Goal: Task Accomplishment & Management: Complete application form

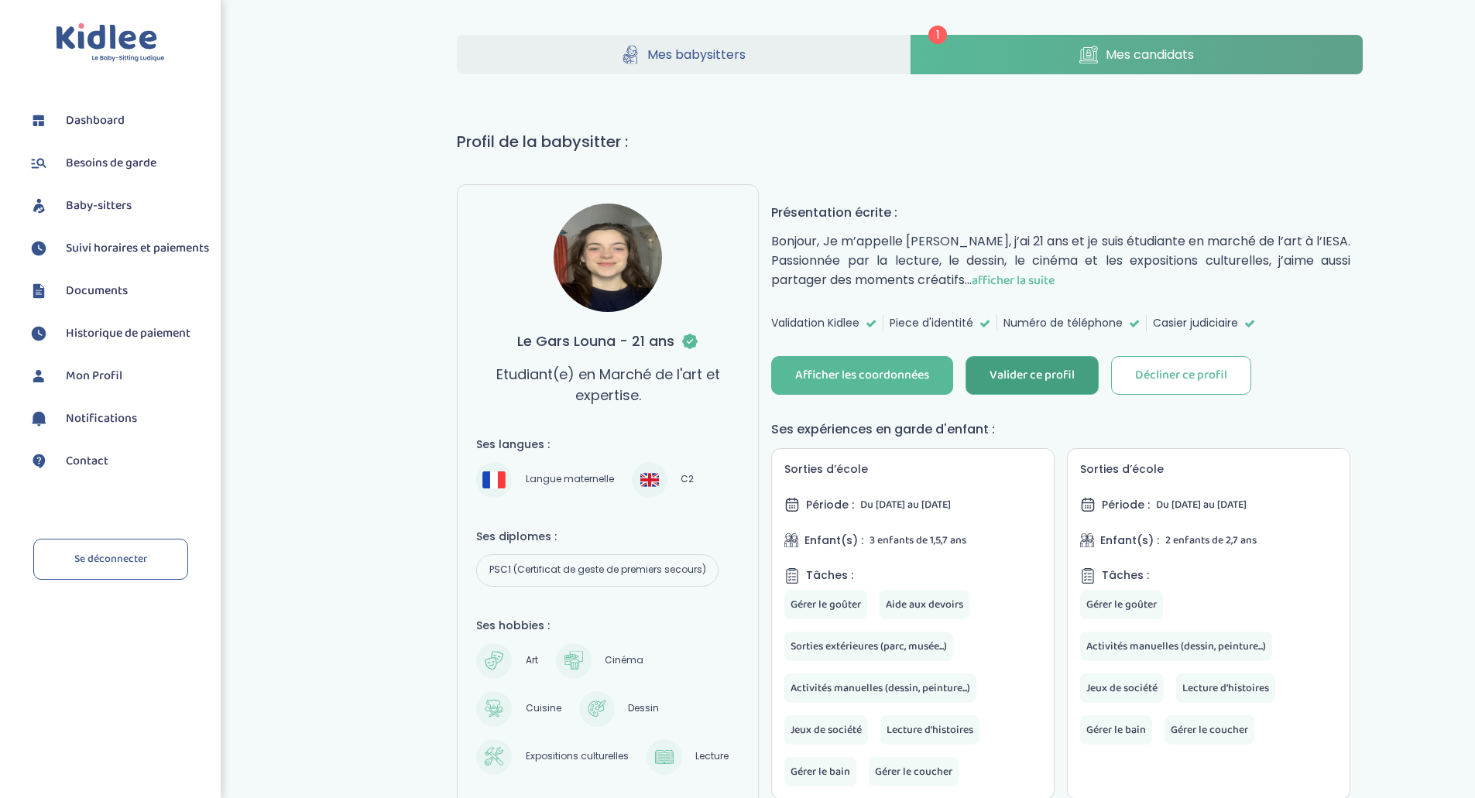
click at [1066, 378] on div "Valider ce profil" at bounding box center [1031, 376] width 85 height 18
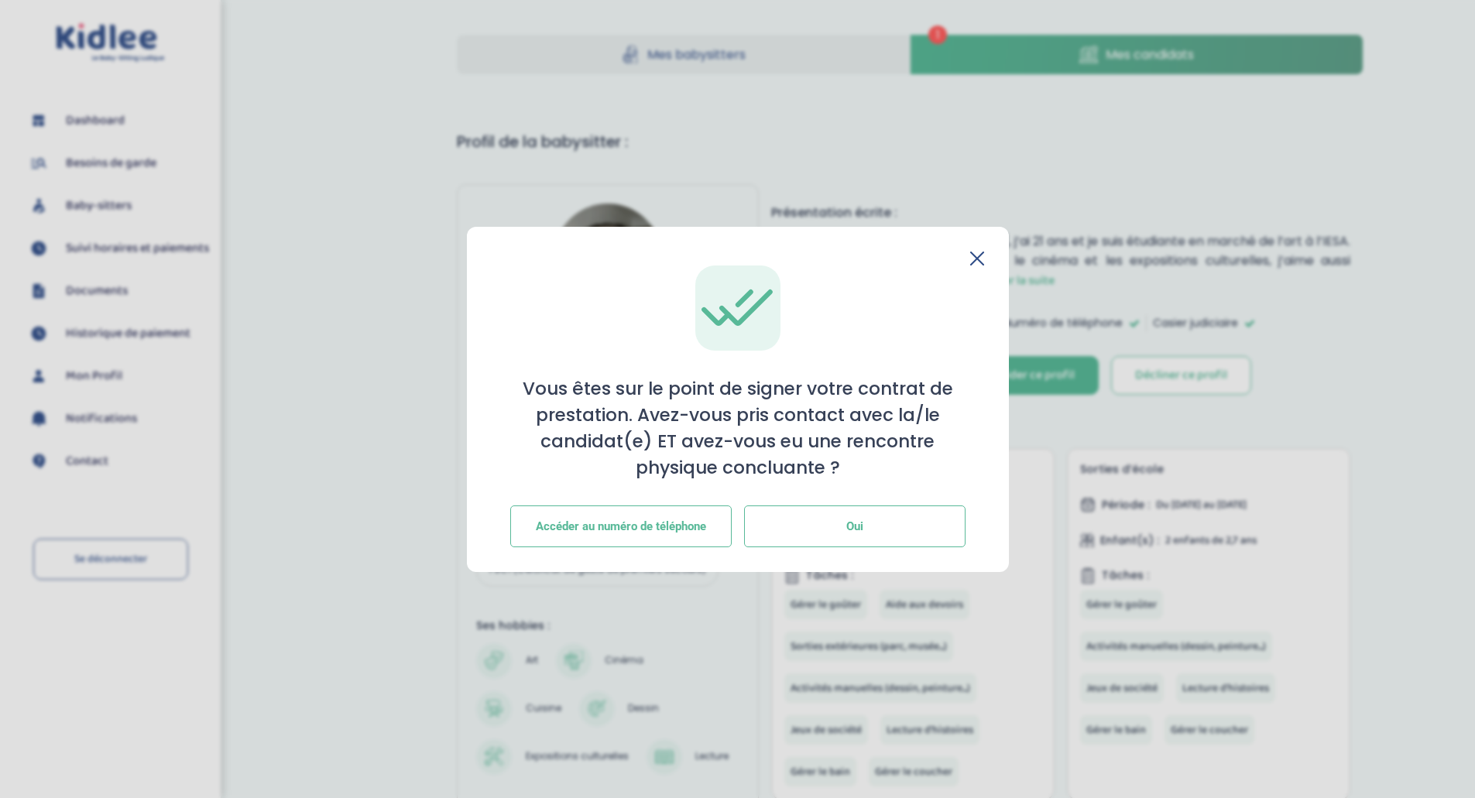
click at [787, 522] on button "Oui" at bounding box center [854, 527] width 221 height 42
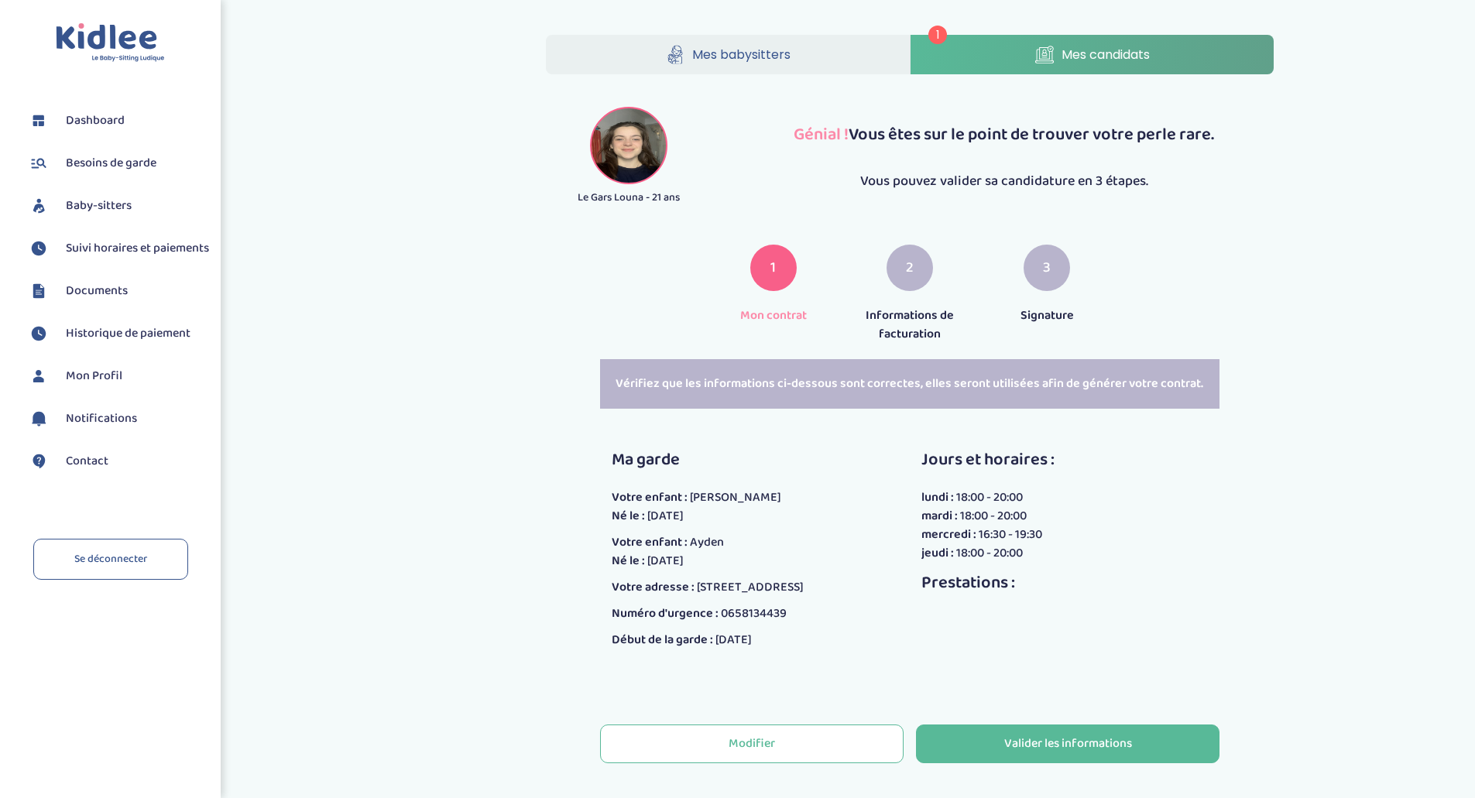
scroll to position [72, 0]
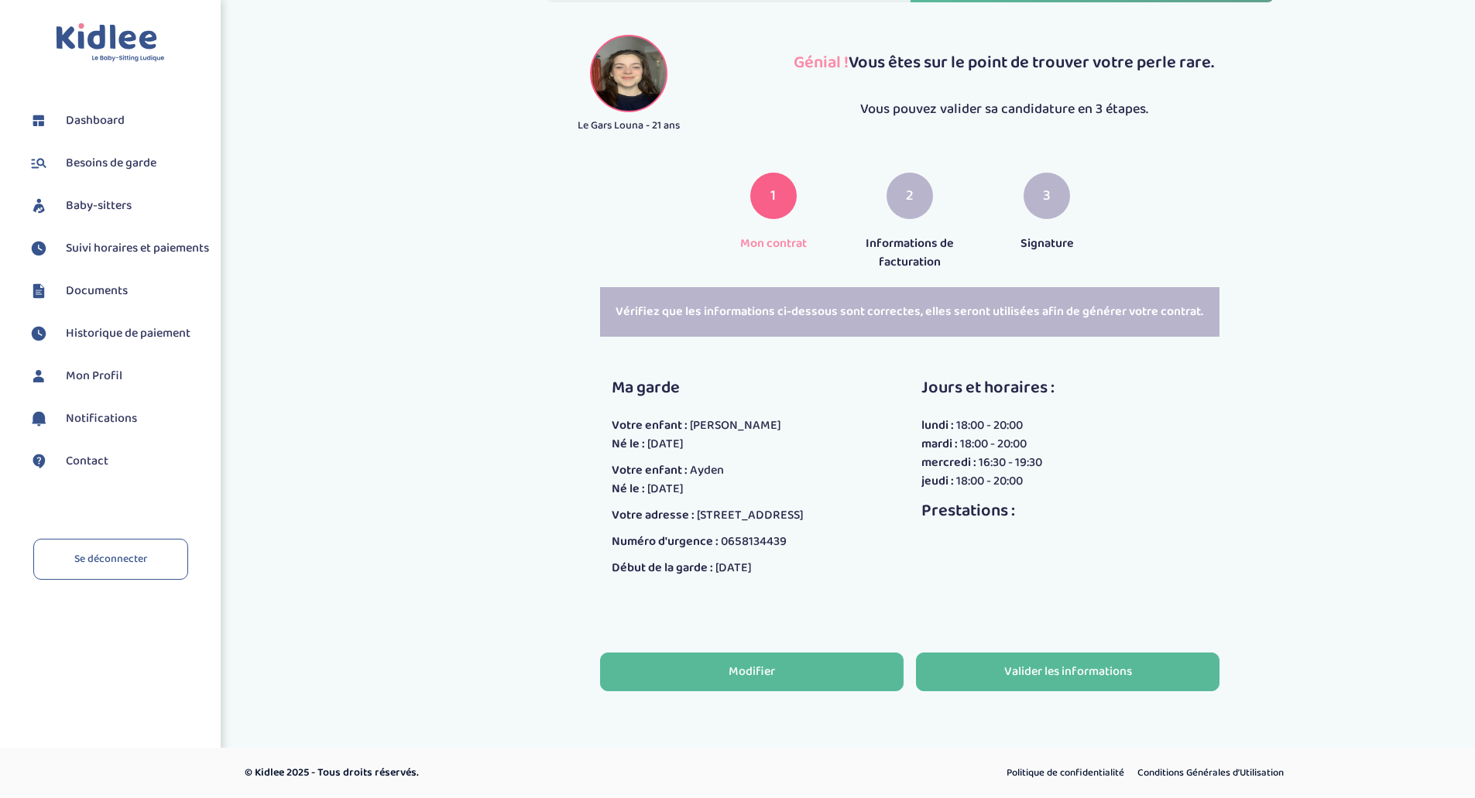
click at [763, 672] on div "Modifier" at bounding box center [751, 672] width 46 height 18
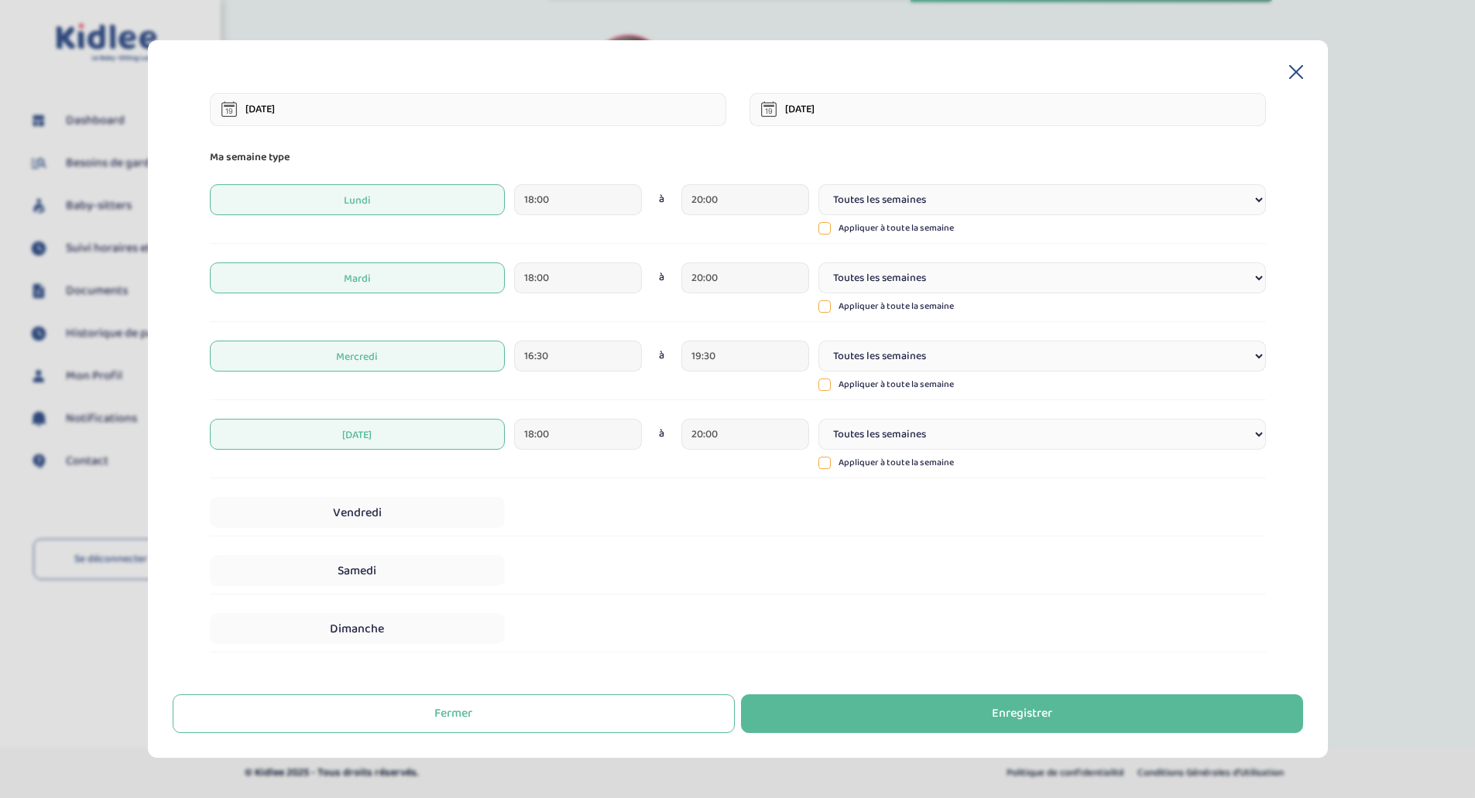
scroll to position [0, 0]
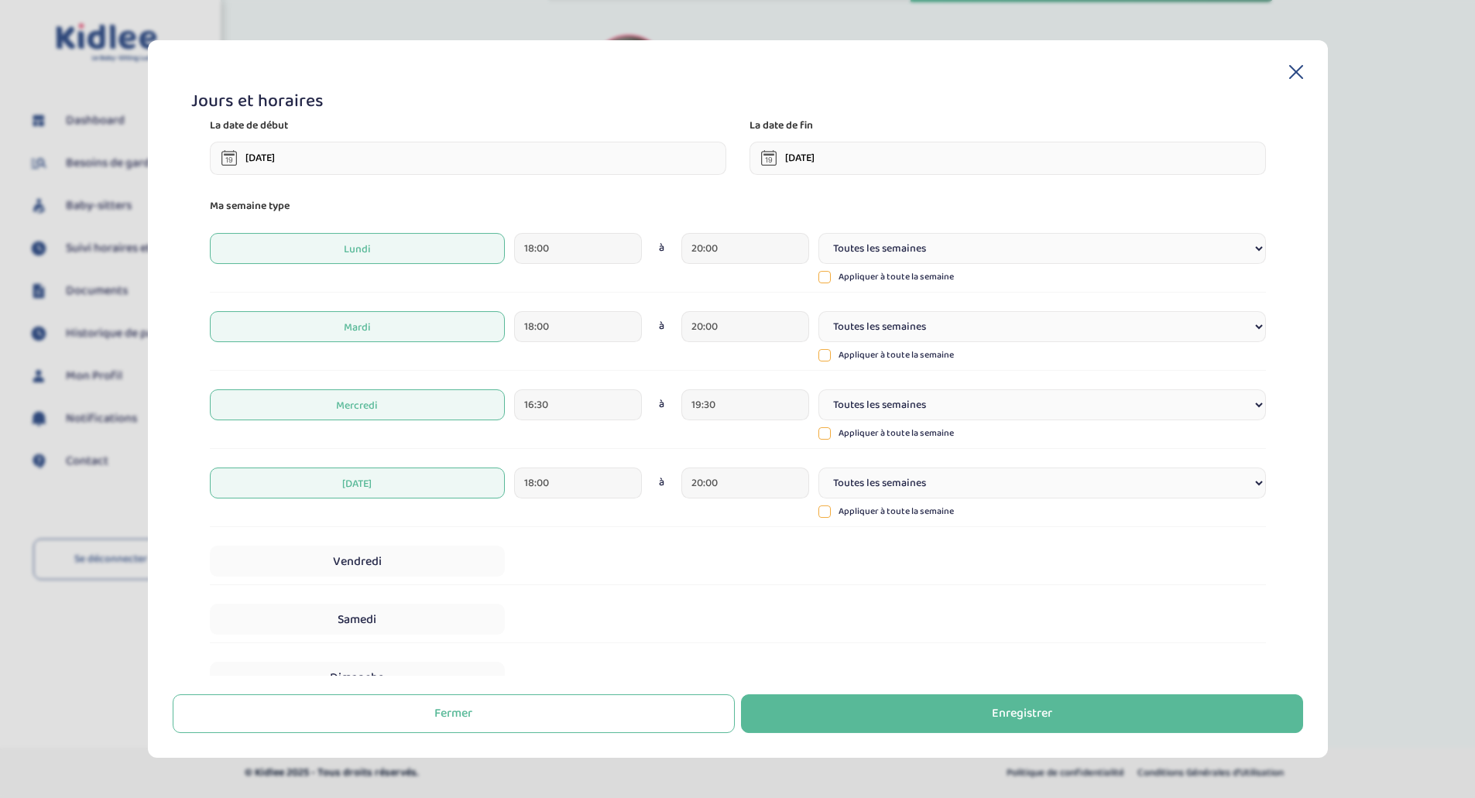
click at [411, 256] on span "Lundi" at bounding box center [357, 248] width 295 height 31
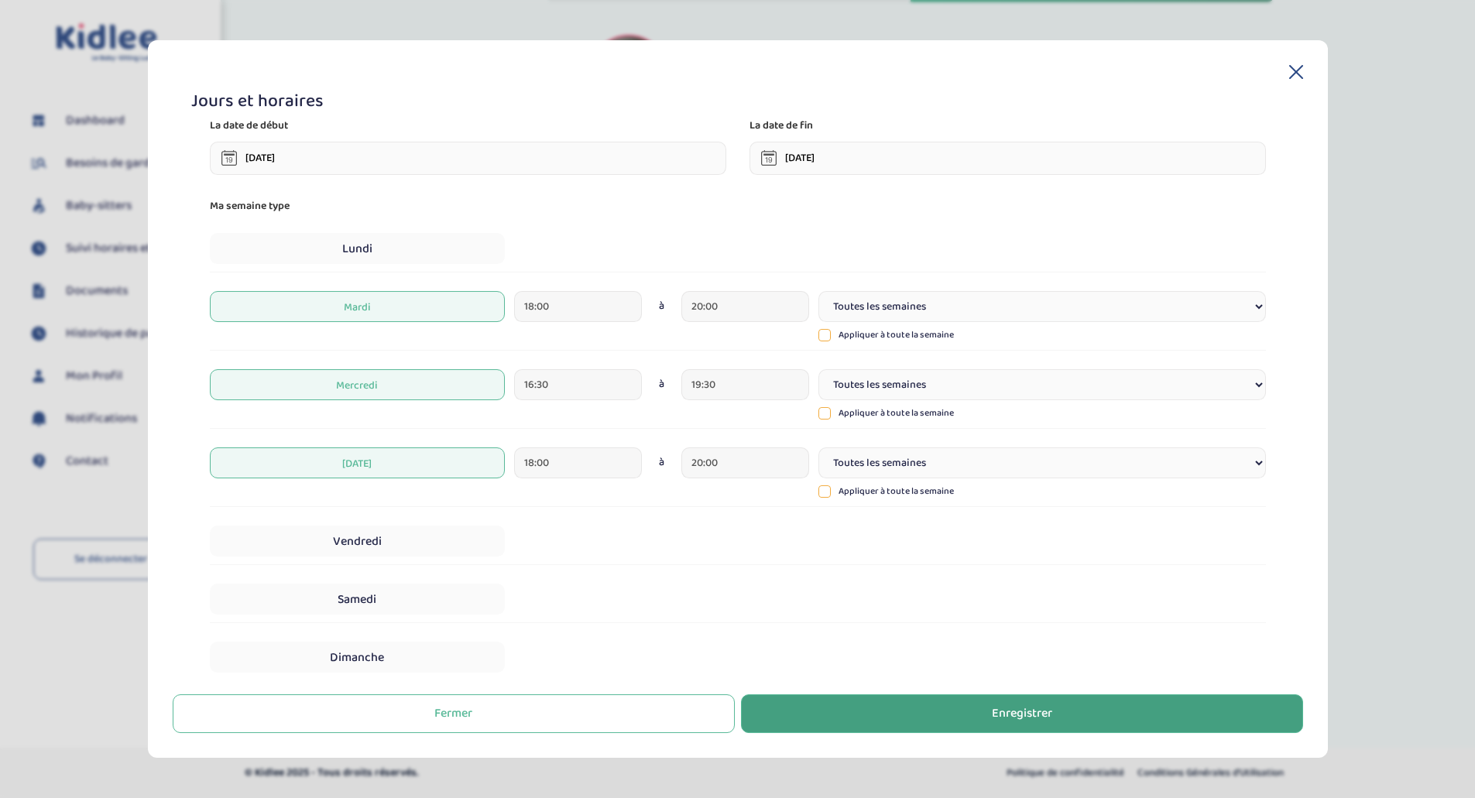
click at [958, 713] on button "Enregistrer" at bounding box center [1022, 713] width 562 height 39
click at [1032, 713] on div "Enregistrer" at bounding box center [1022, 714] width 60 height 18
click at [919, 715] on button "Enregistrer" at bounding box center [1022, 713] width 562 height 39
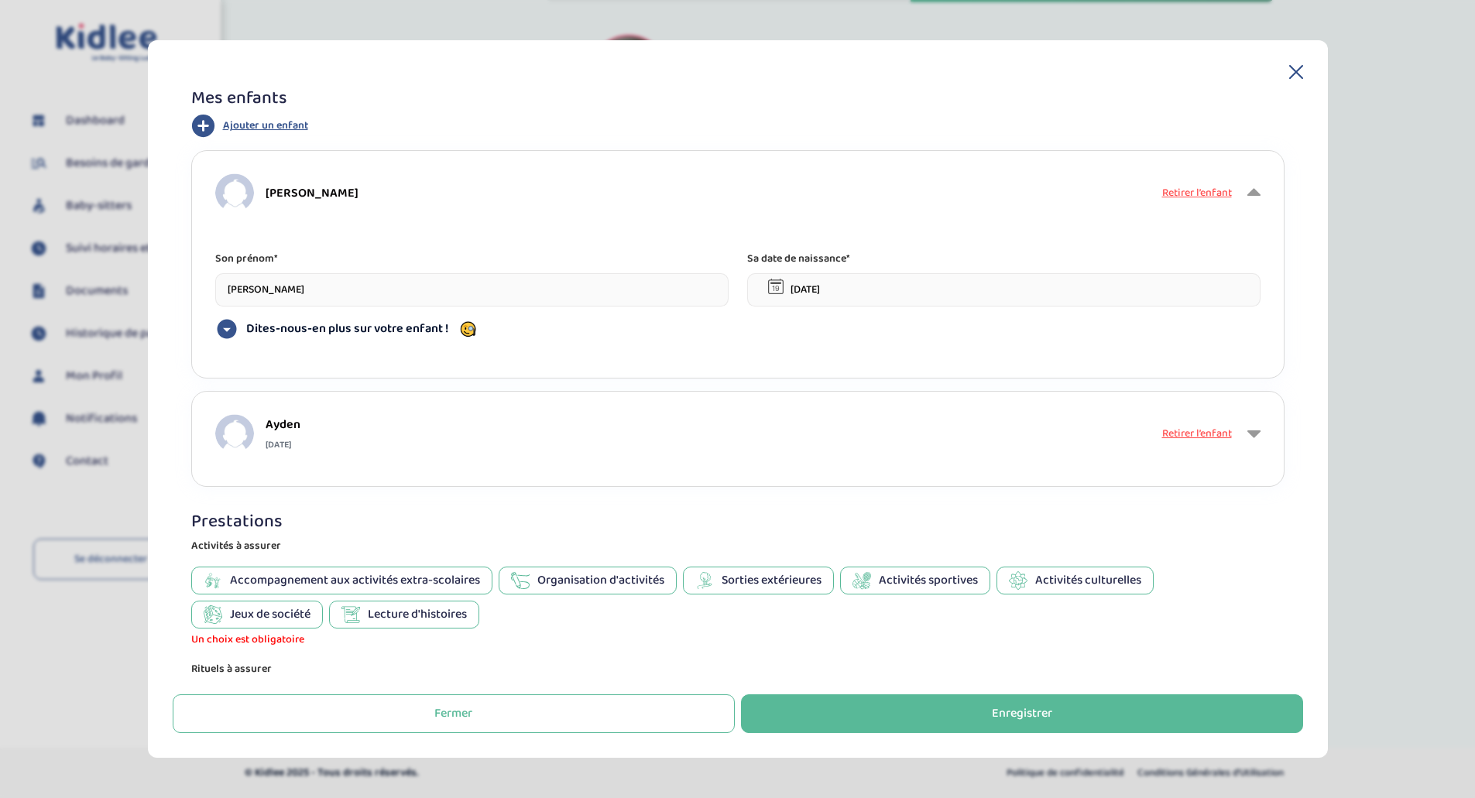
scroll to position [735, 0]
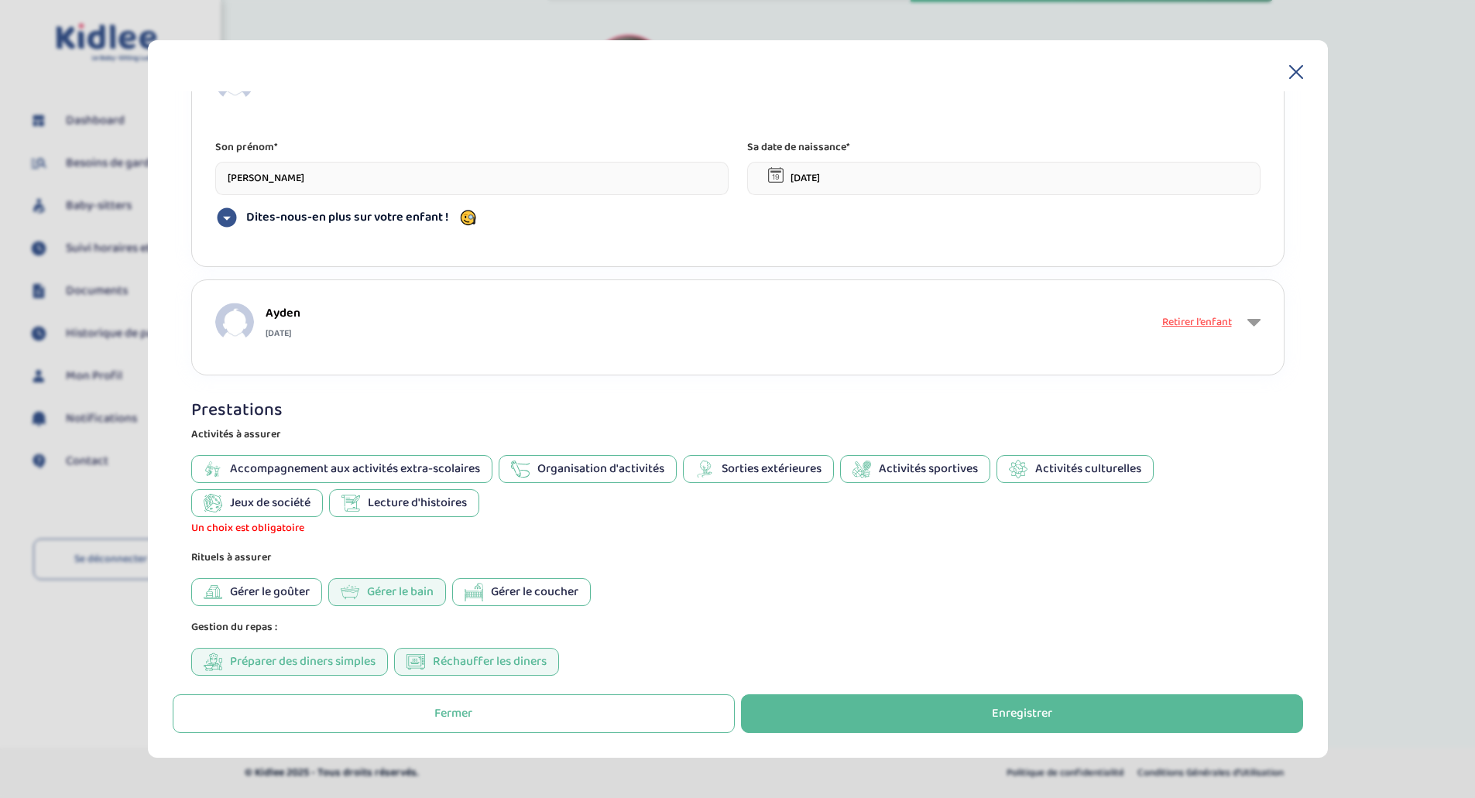
click at [767, 471] on span "Sorties extérieures" at bounding box center [771, 469] width 100 height 19
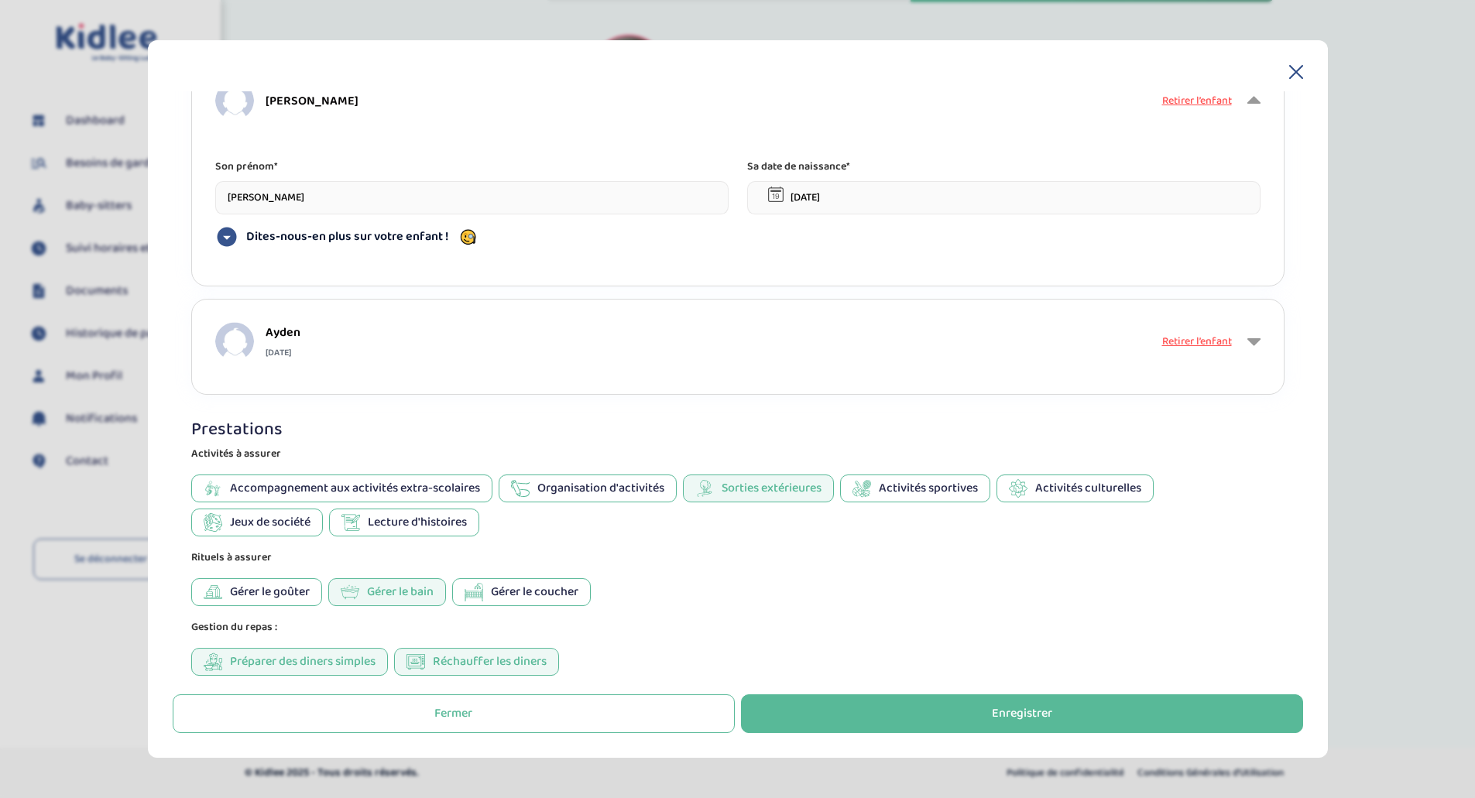
scroll to position [716, 0]
click at [352, 487] on span "Accompagnement aux activités extra-scolaires" at bounding box center [355, 488] width 250 height 19
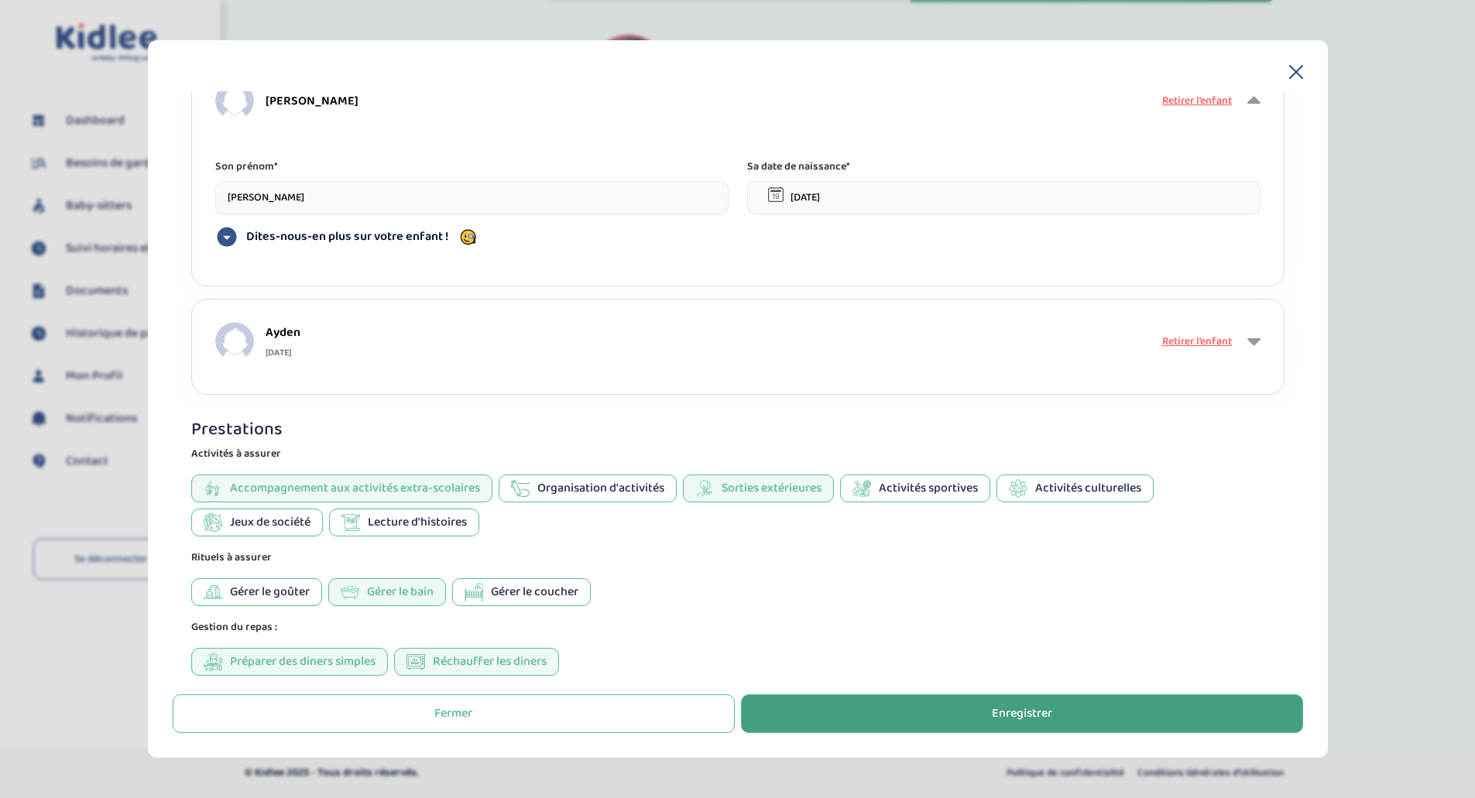
click at [975, 709] on button "Enregistrer" at bounding box center [1022, 713] width 562 height 39
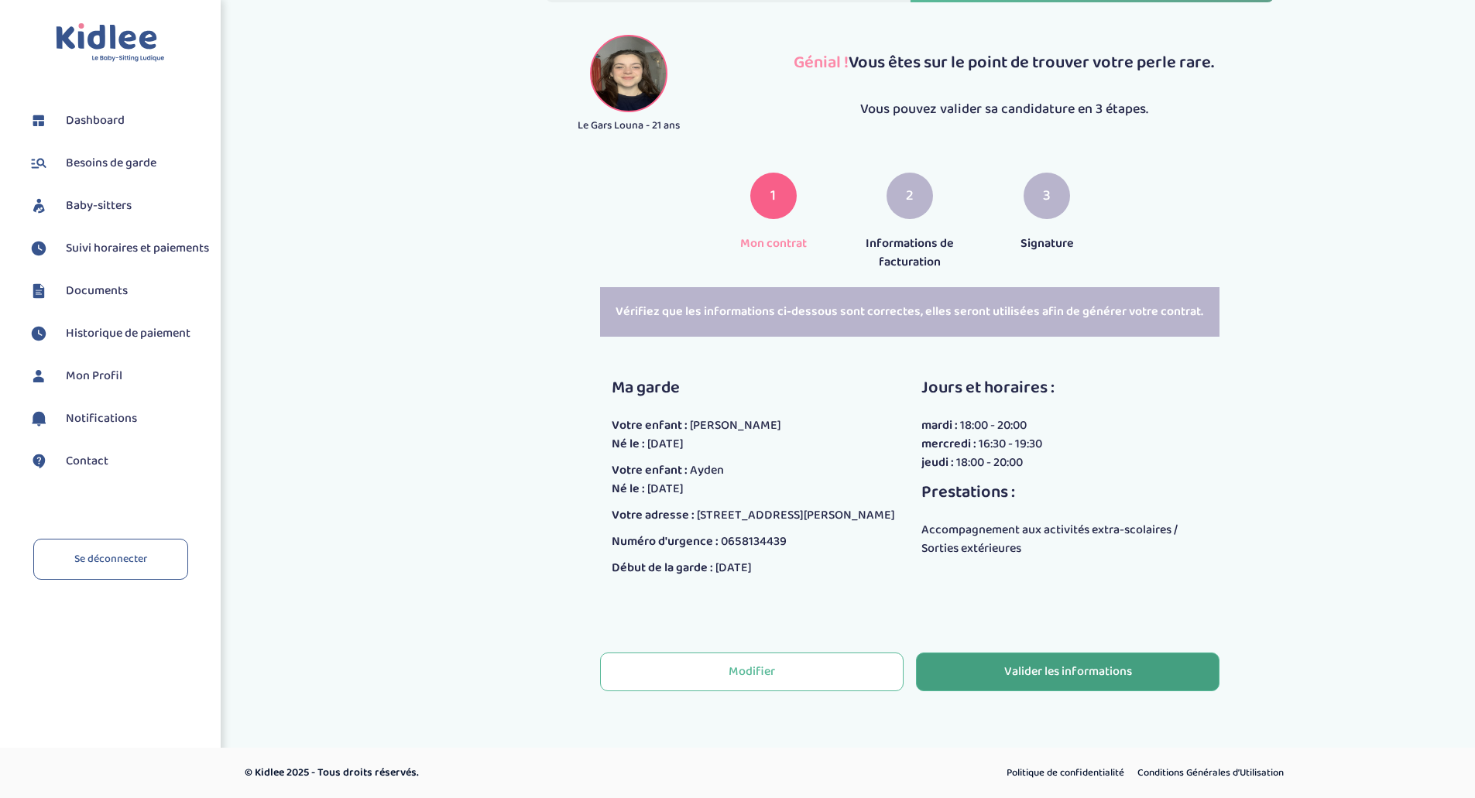
click at [1042, 667] on div "Valider les informations" at bounding box center [1068, 672] width 128 height 18
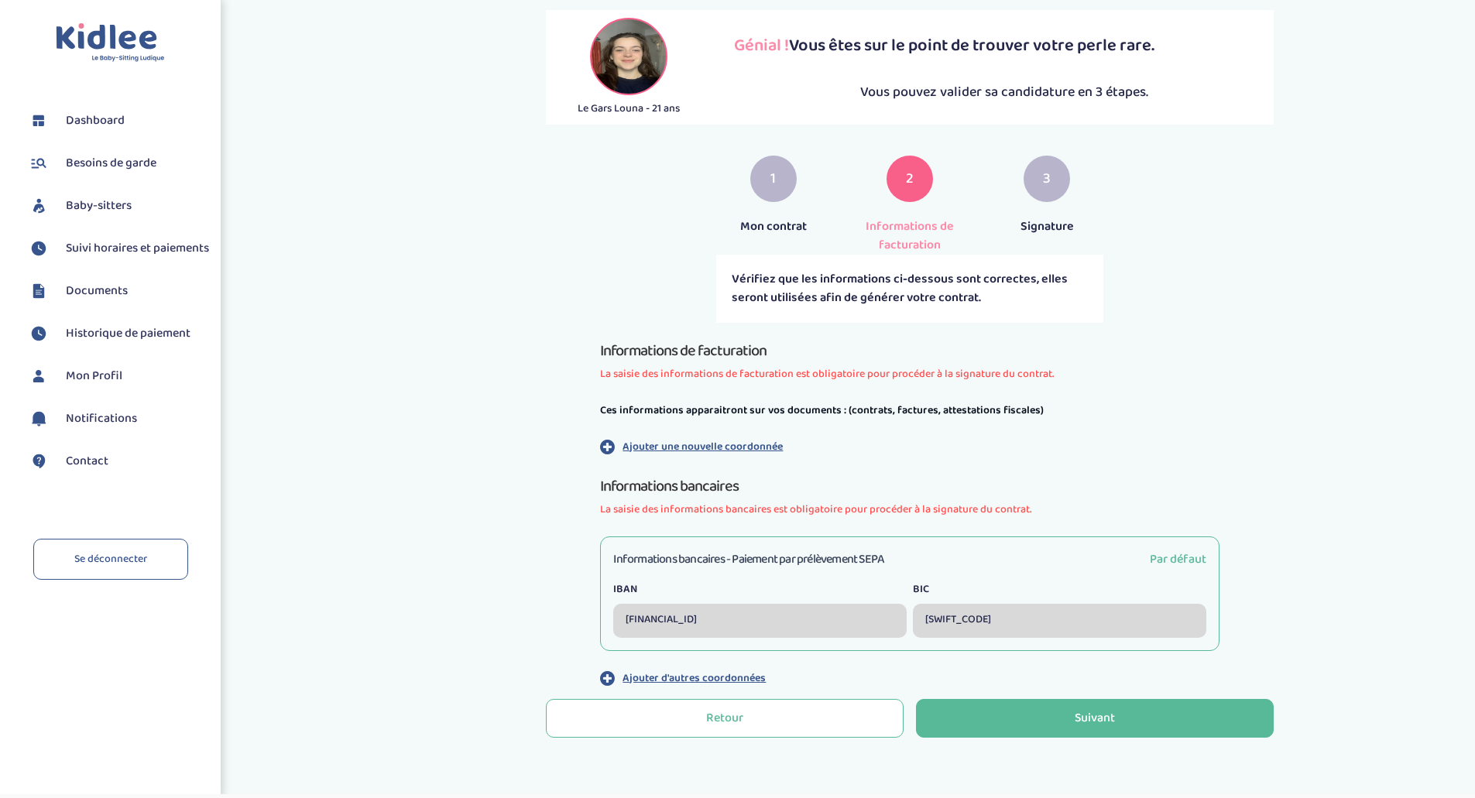
scroll to position [135, 0]
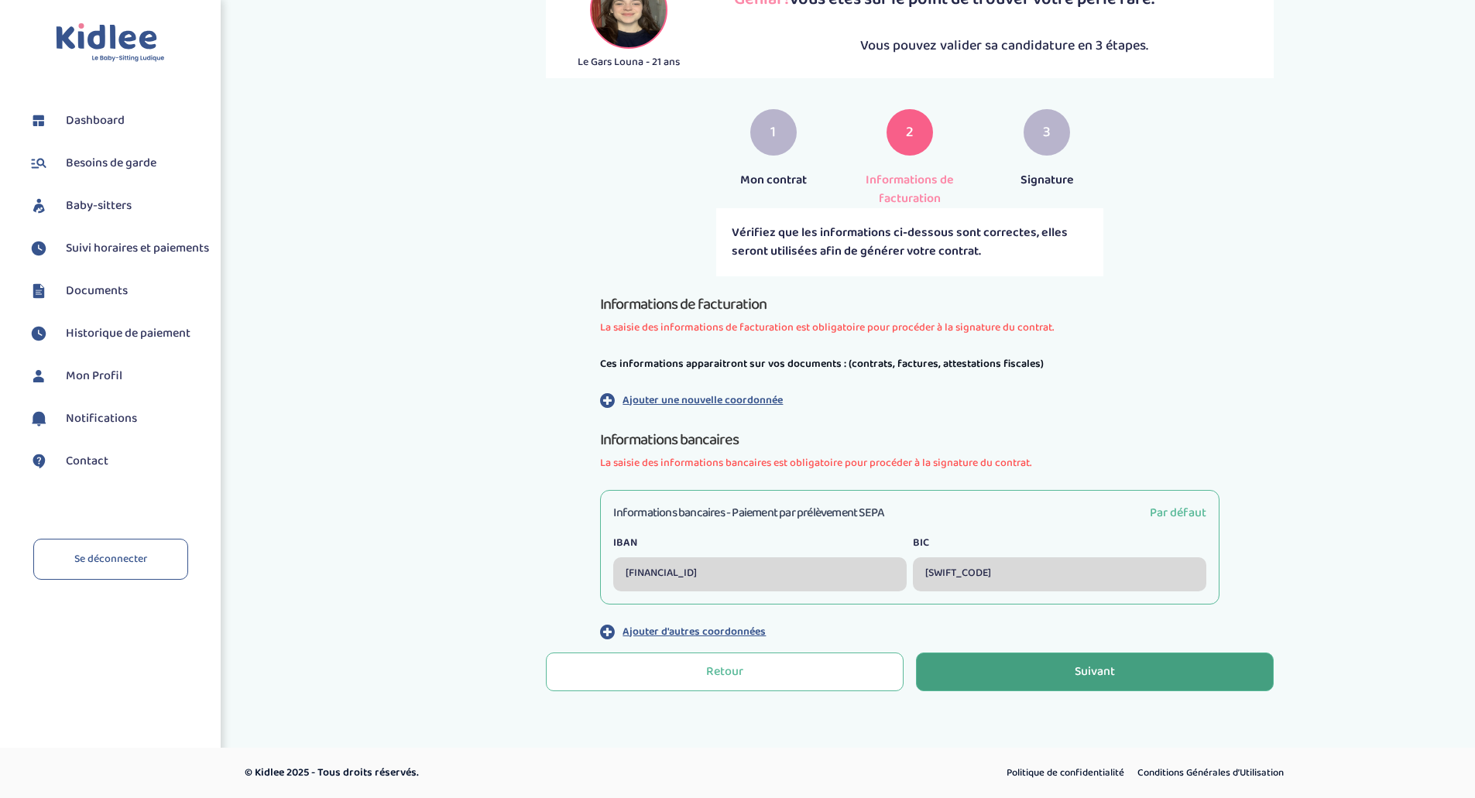
click at [1066, 667] on button "Suivant" at bounding box center [1095, 672] width 358 height 39
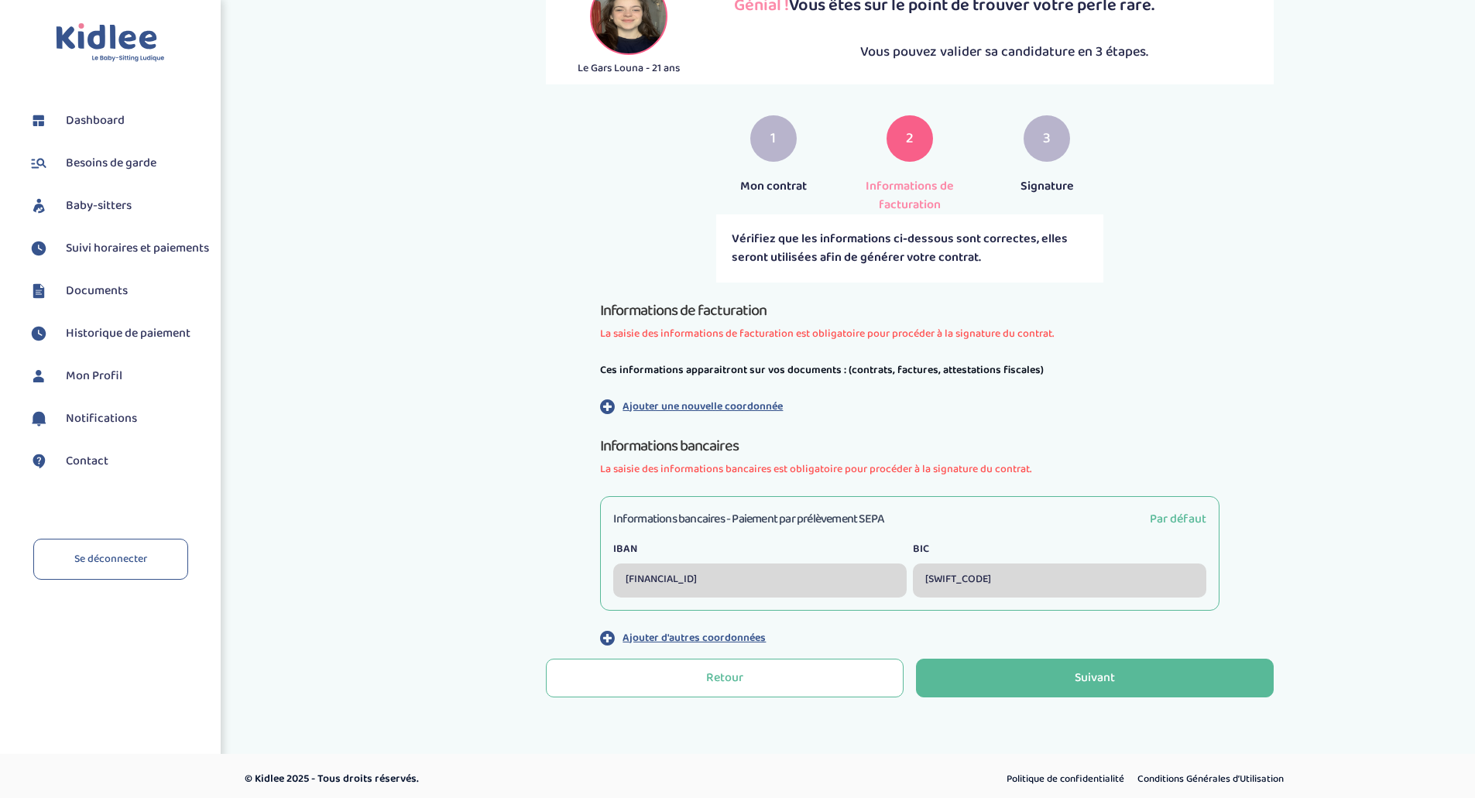
scroll to position [183, 0]
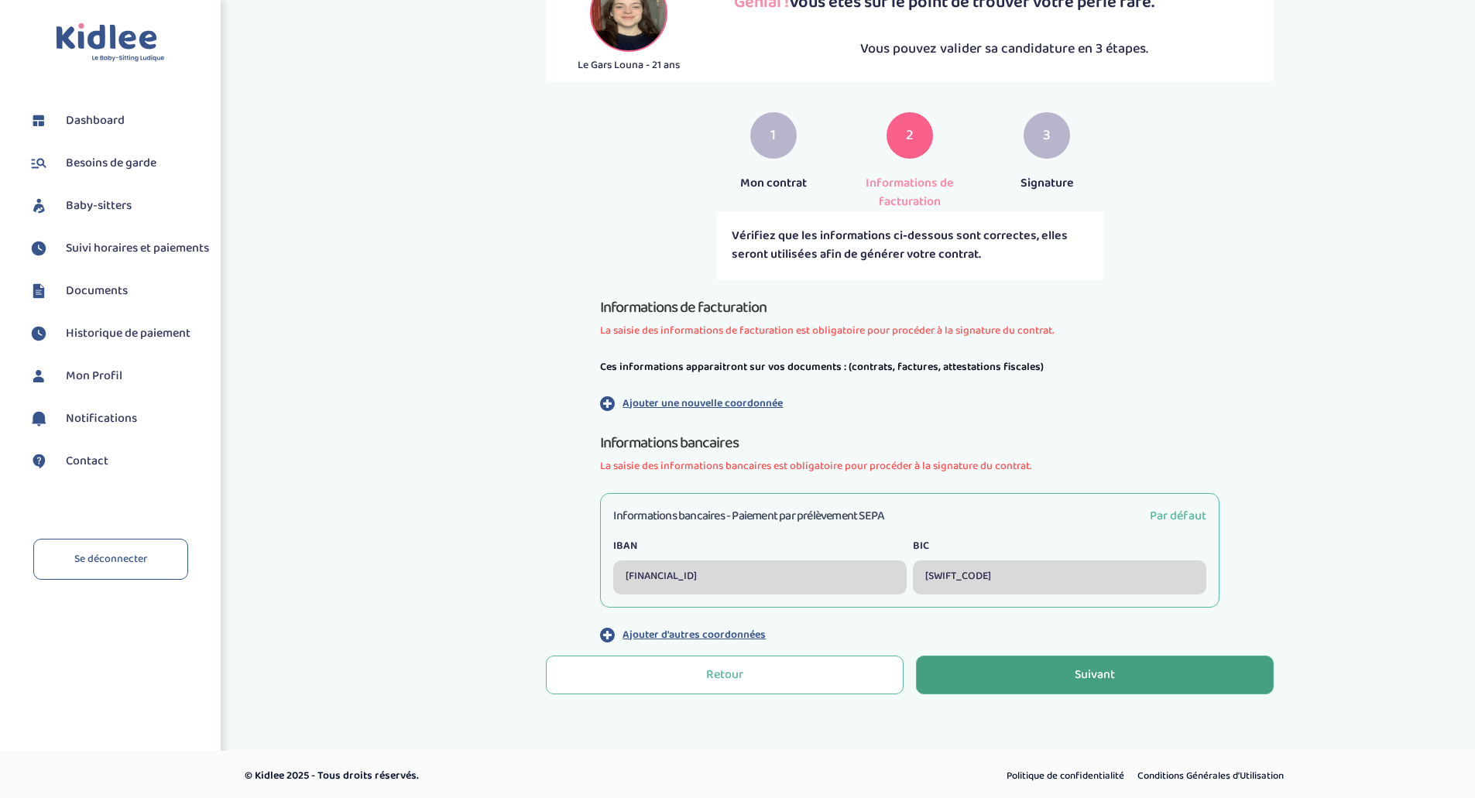
click at [1110, 667] on div "Suivant" at bounding box center [1095, 676] width 40 height 18
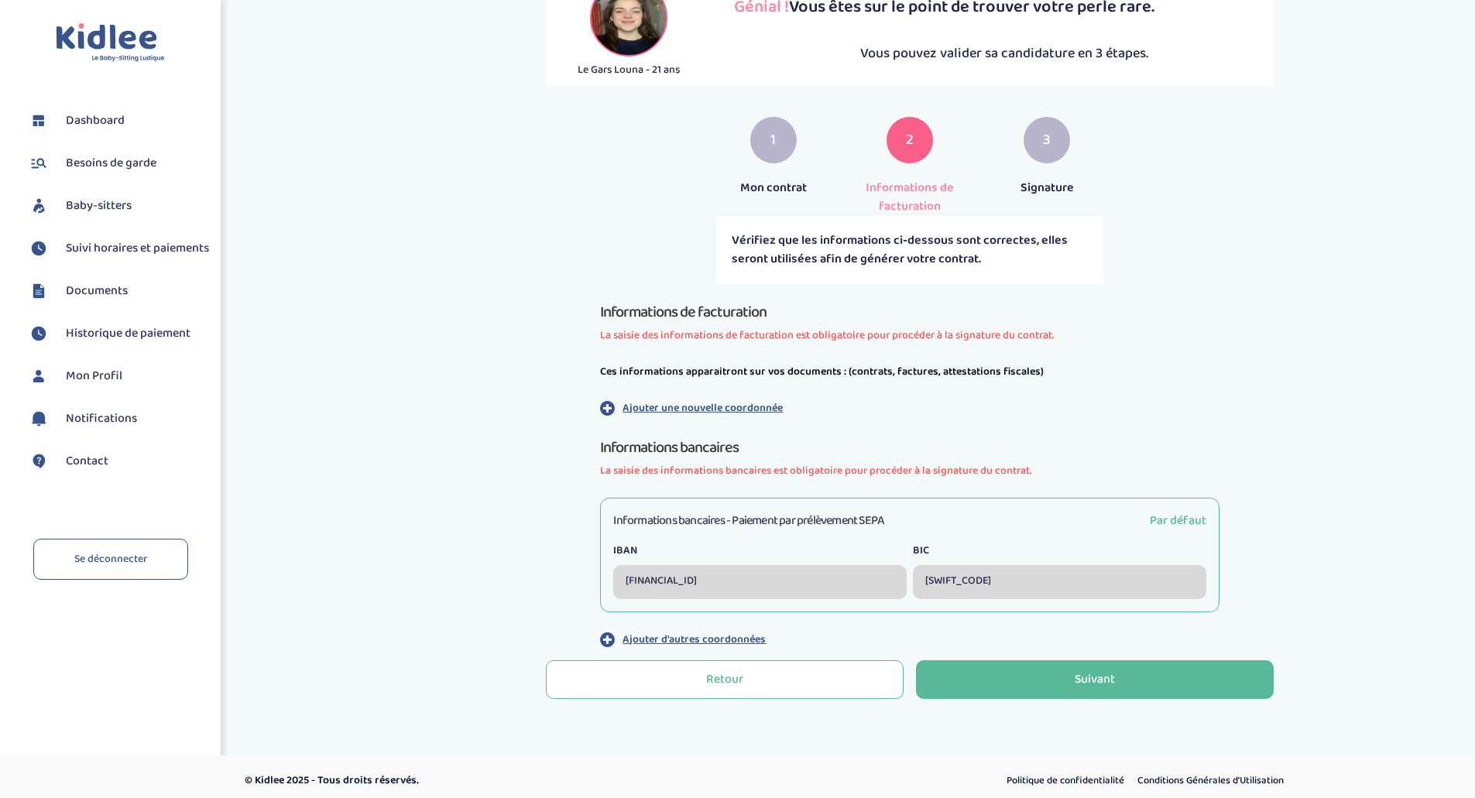
scroll to position [183, 0]
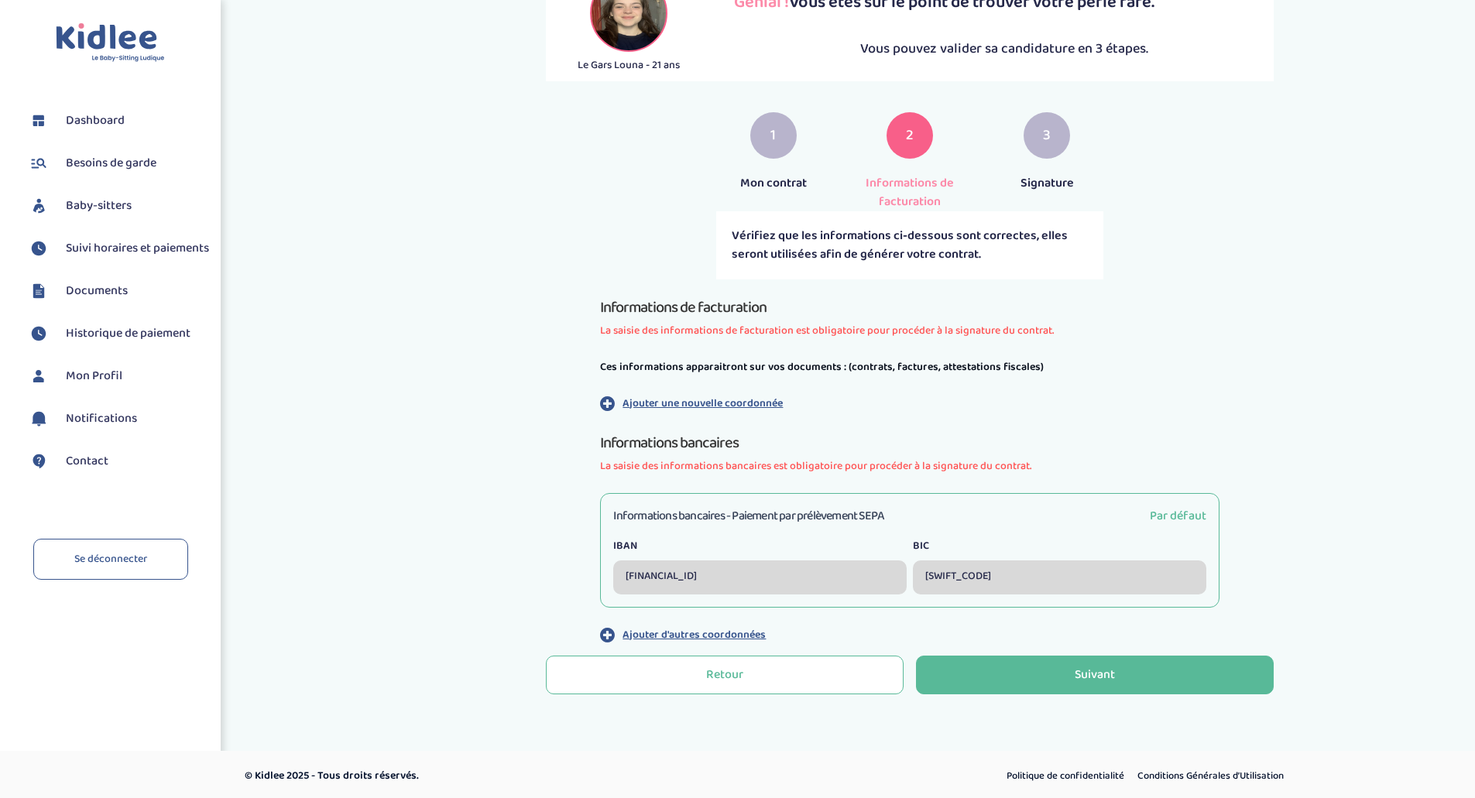
click at [694, 571] on div "[FINANCIAL_ID]" at bounding box center [759, 577] width 293 height 34
click at [1179, 525] on span "Par défaut" at bounding box center [1178, 515] width 57 height 19
drag, startPoint x: 780, startPoint y: 257, endPoint x: 982, endPoint y: 258, distance: 202.1
click at [982, 258] on div "Vérifiez que les informations ci-dessous sont correctes, elles seront utilisées…" at bounding box center [909, 245] width 387 height 68
click at [667, 403] on p "Ajouter une nouvelle coordonnée" at bounding box center [702, 404] width 160 height 16
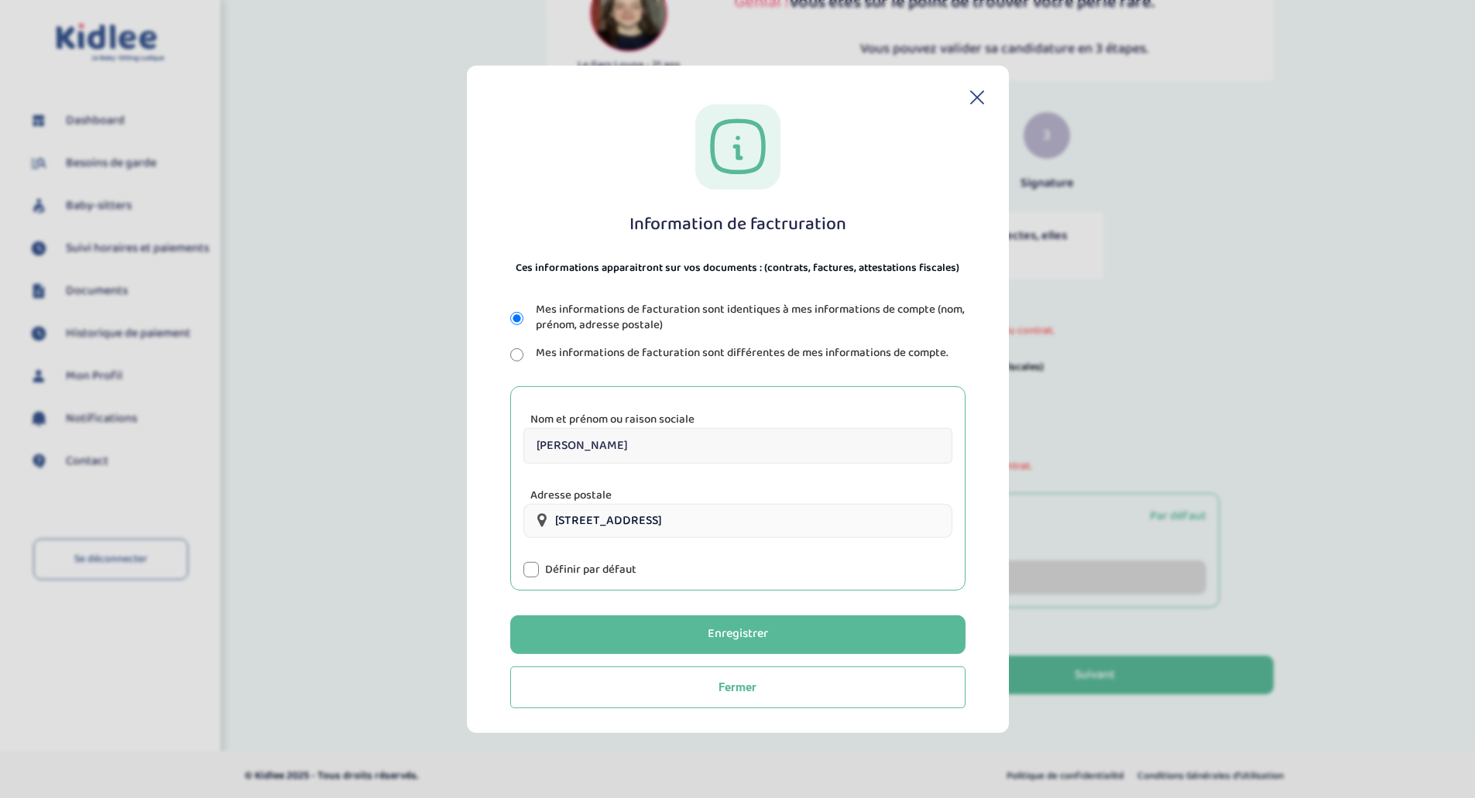
click at [594, 447] on input "[PERSON_NAME]" at bounding box center [737, 446] width 429 height 36
click at [530, 440] on input "[PERSON_NAME]" at bounding box center [737, 446] width 429 height 36
drag, startPoint x: 605, startPoint y: 449, endPoint x: 635, endPoint y: 447, distance: 30.2
click at [635, 447] on input "Ali Bousrih - Askri Sonia" at bounding box center [737, 446] width 429 height 36
click at [683, 449] on input "Ali Bousrih - Sonia" at bounding box center [737, 446] width 429 height 36
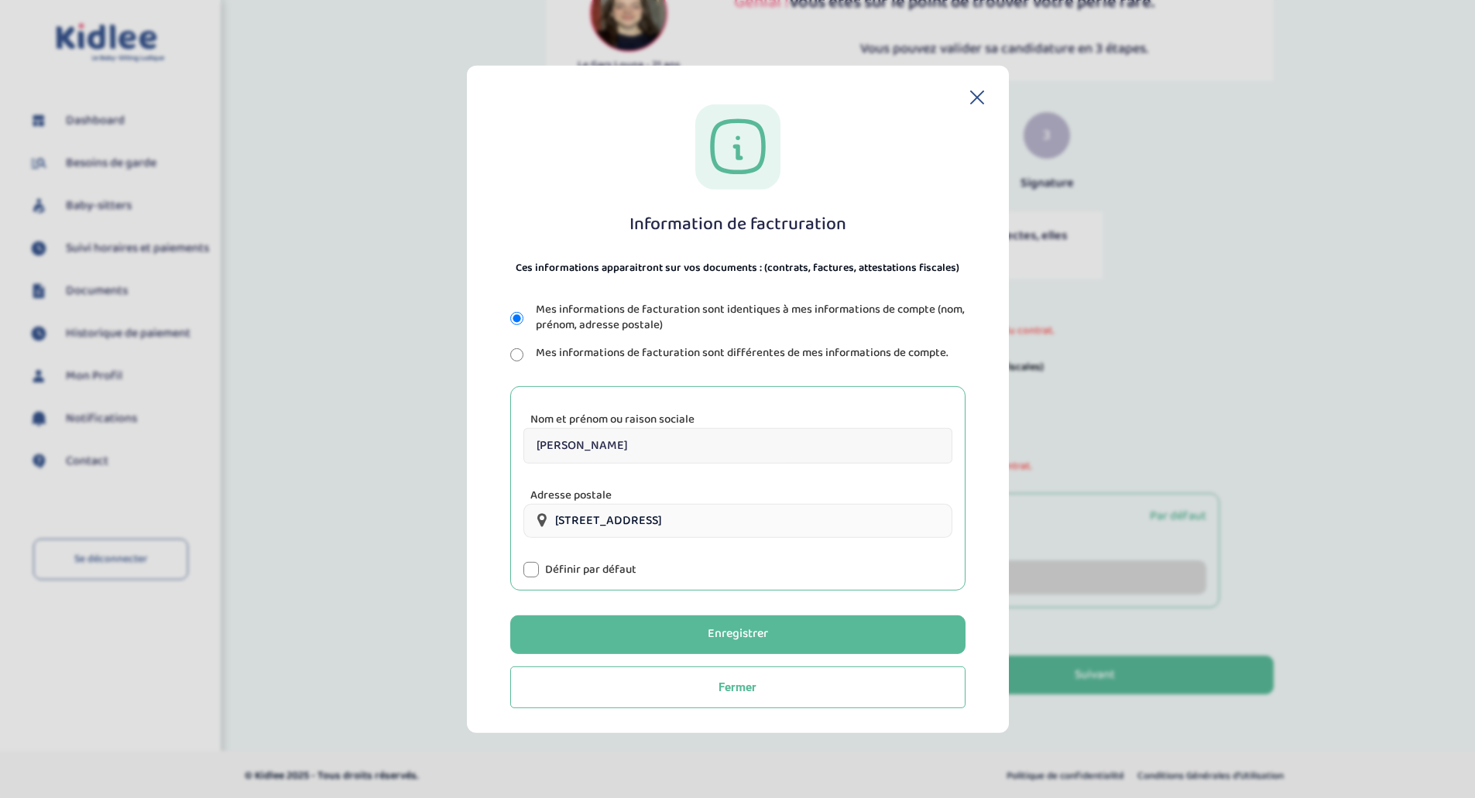
paste input "Askri"
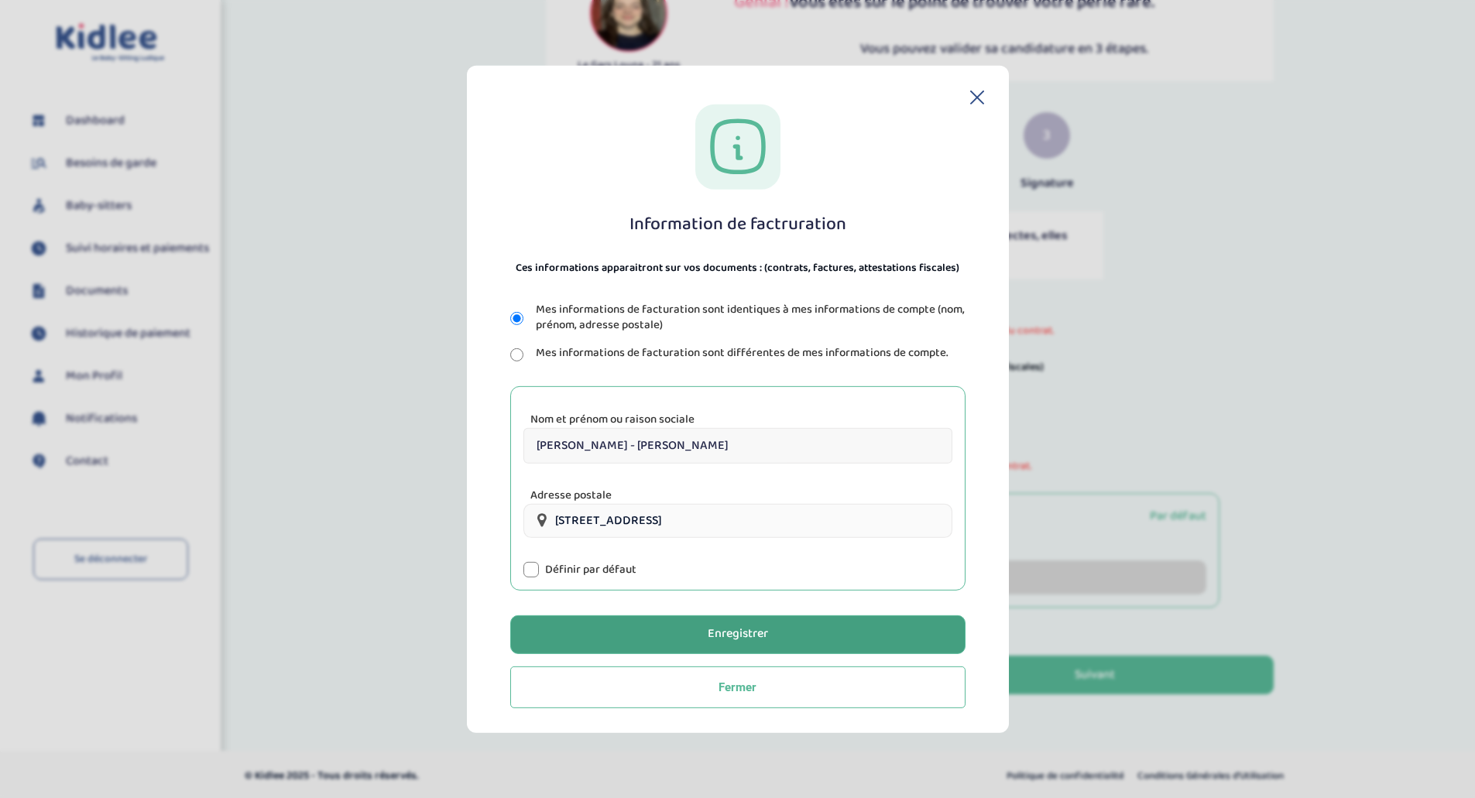
type input "Ali Bousrih - Sonia Askri"
click at [690, 626] on button "Enregistrer" at bounding box center [737, 634] width 455 height 39
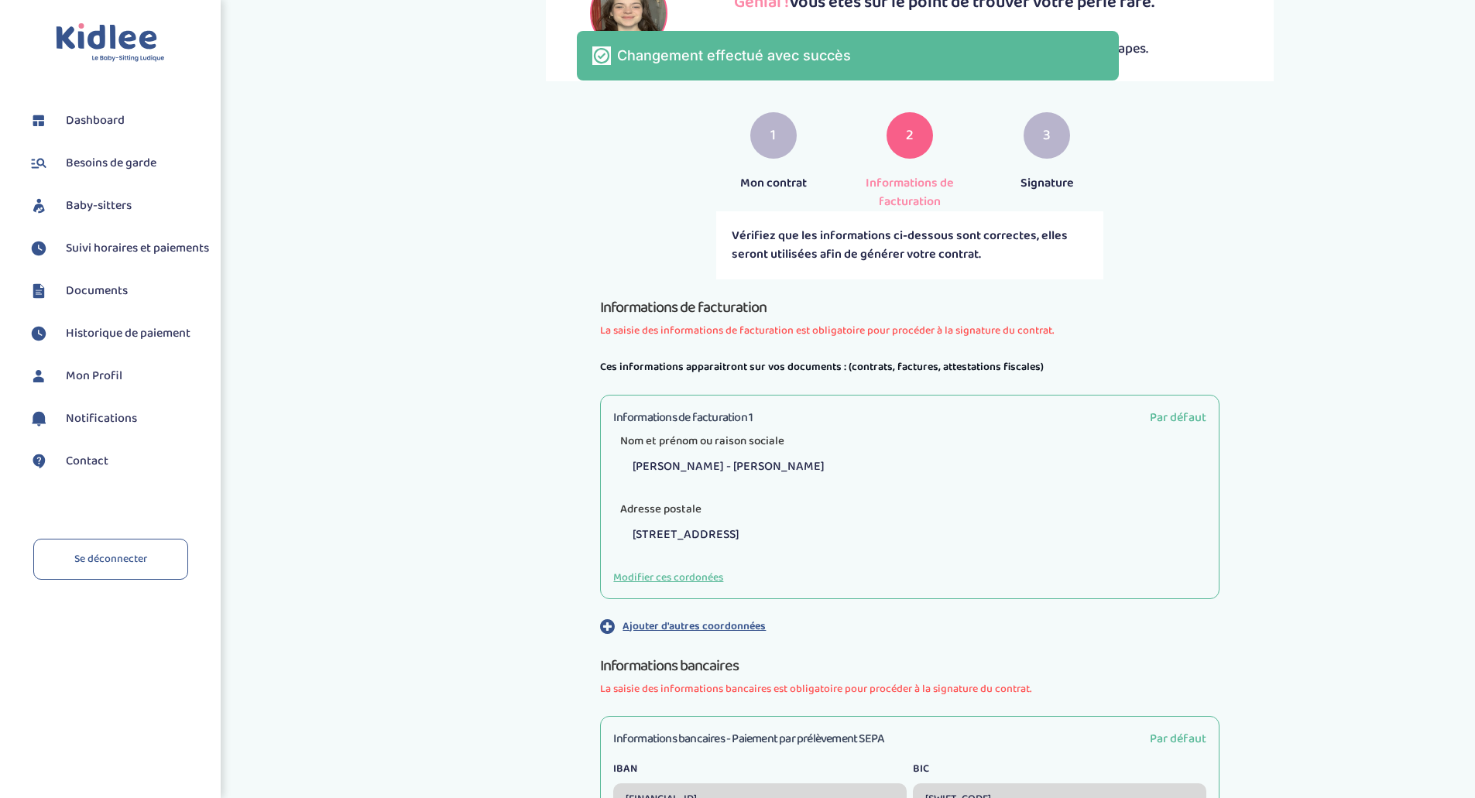
scroll to position [410, 0]
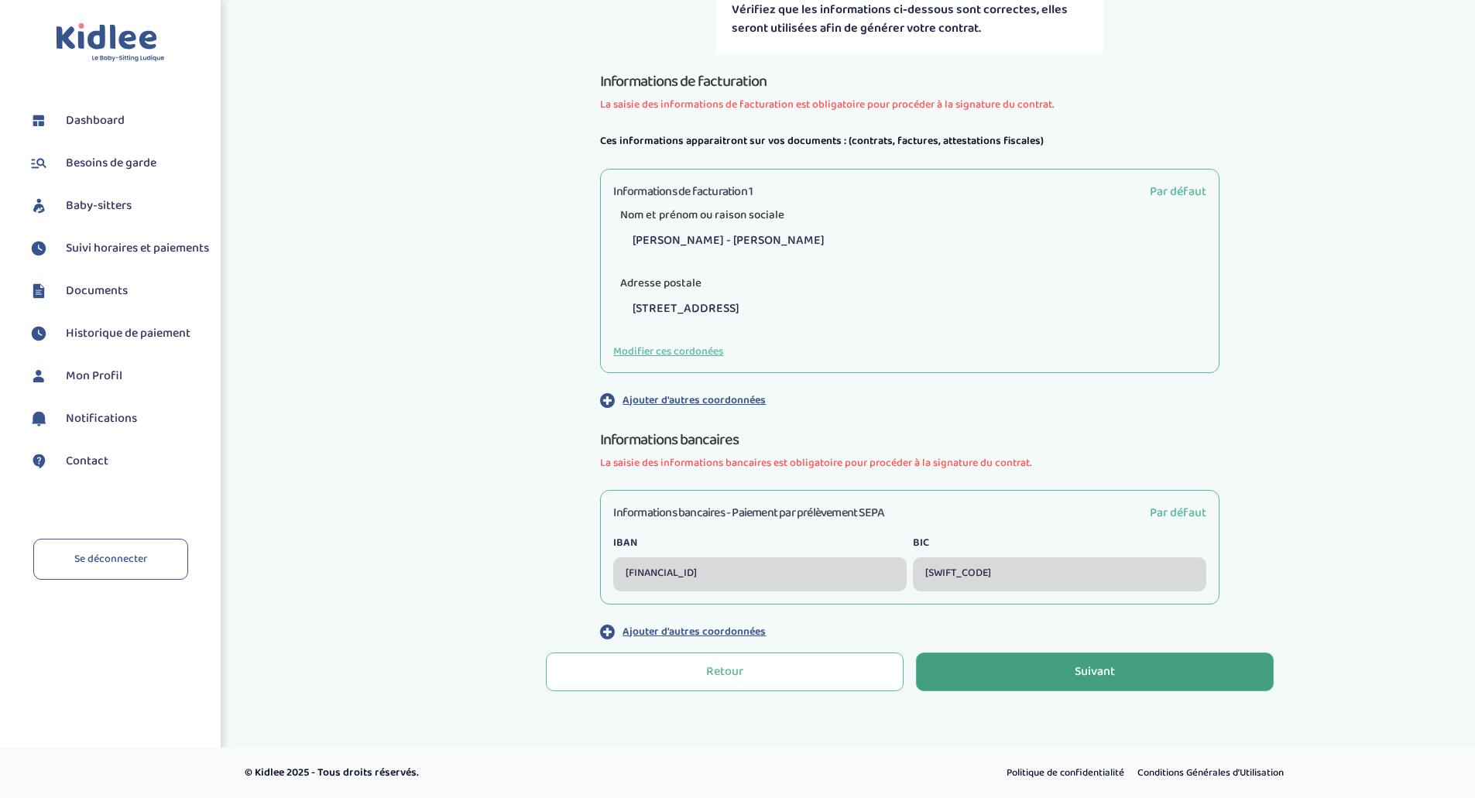
click at [1078, 666] on div "Suivant" at bounding box center [1095, 672] width 40 height 18
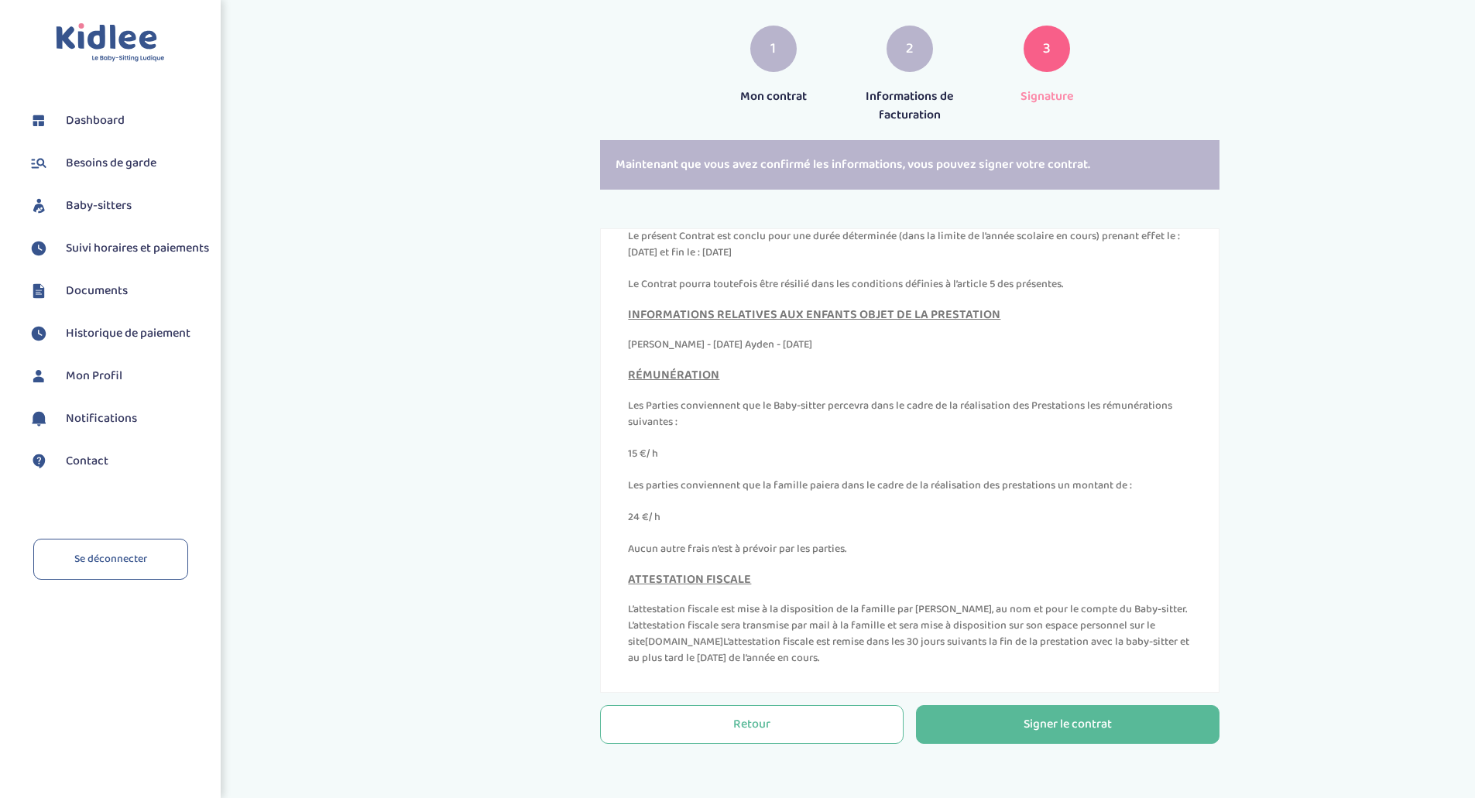
scroll to position [7076, 0]
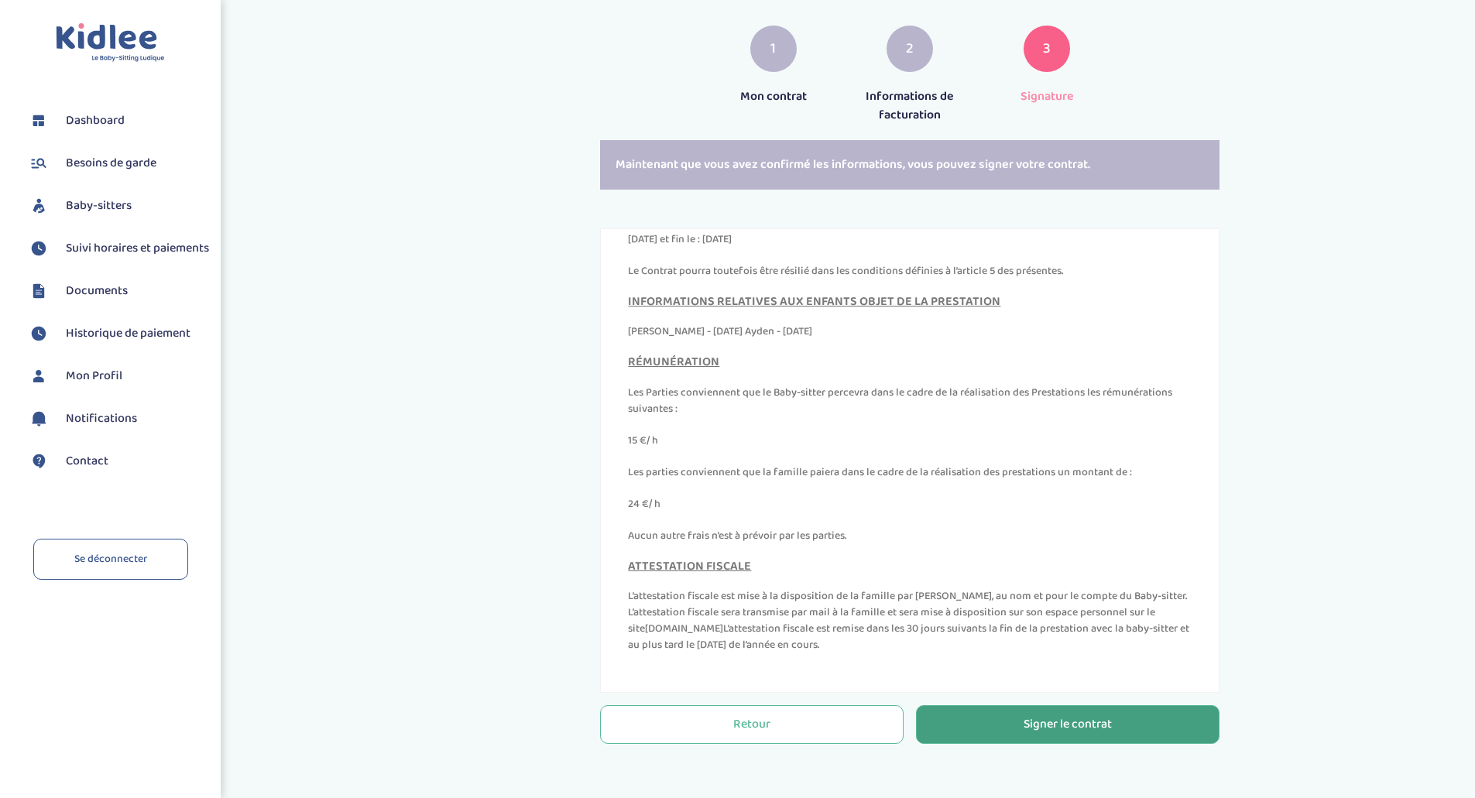
click at [1086, 730] on div "Signer le contrat" at bounding box center [1067, 725] width 88 height 18
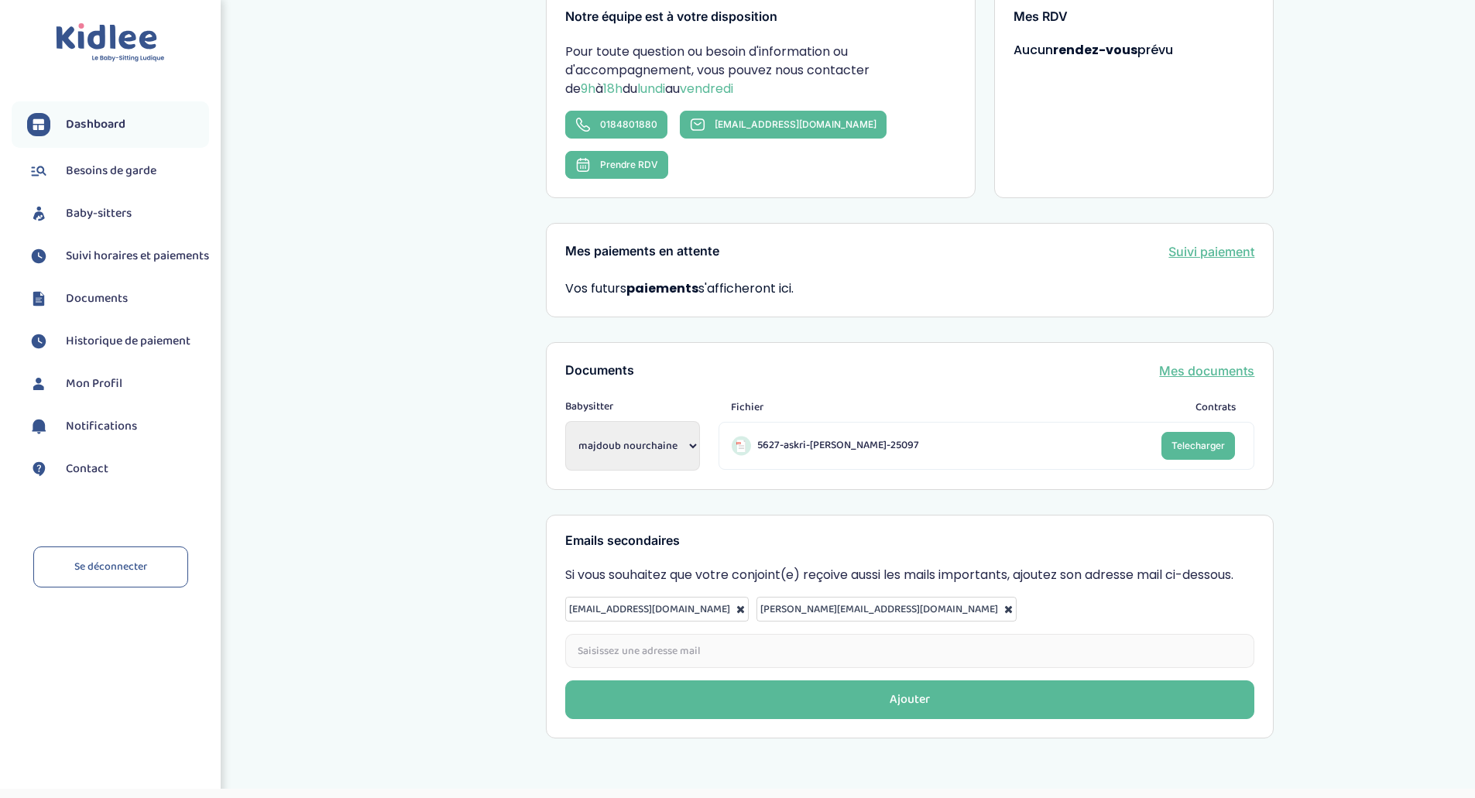
scroll to position [290, 0]
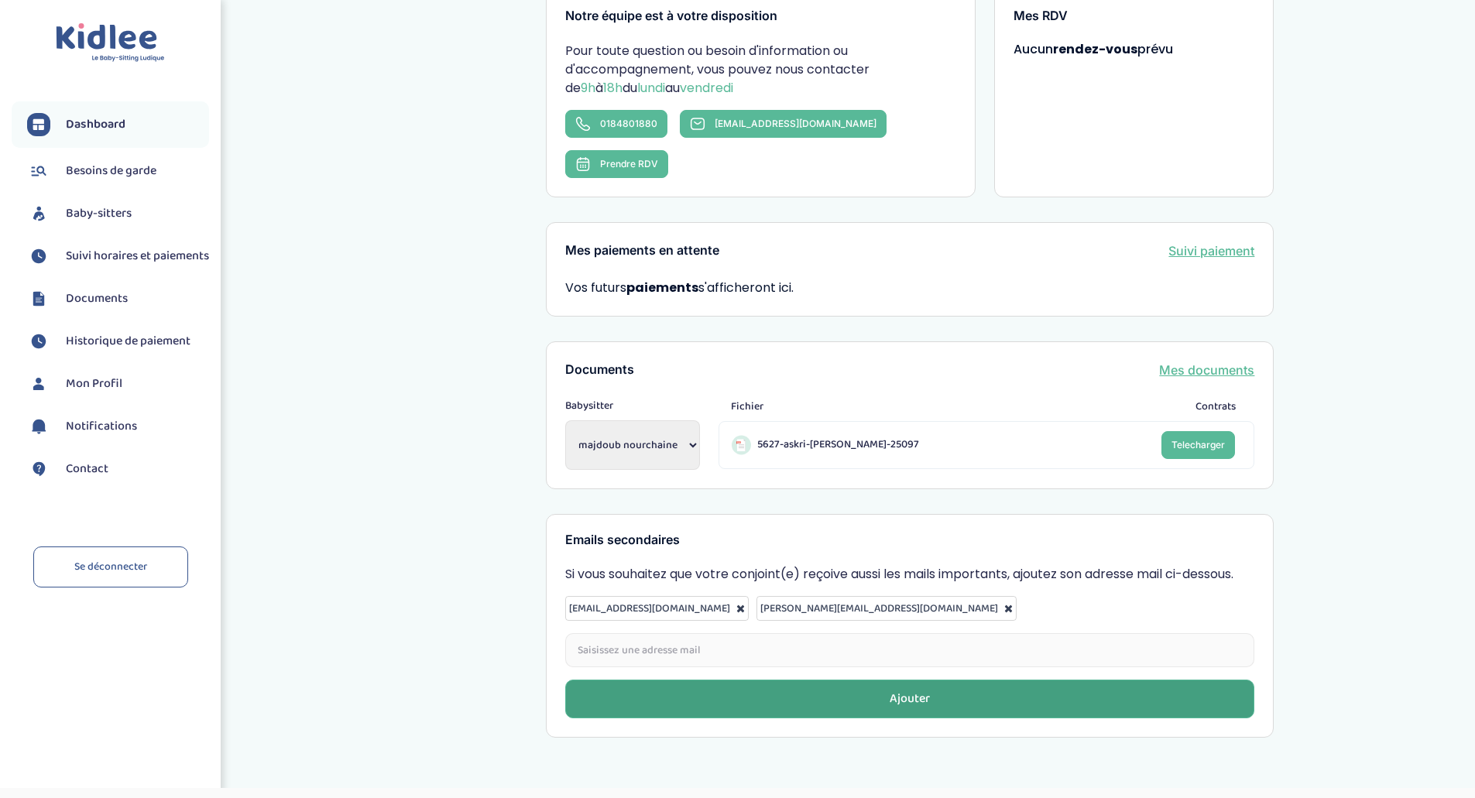
click at [877, 680] on button "Ajouter" at bounding box center [909, 699] width 689 height 39
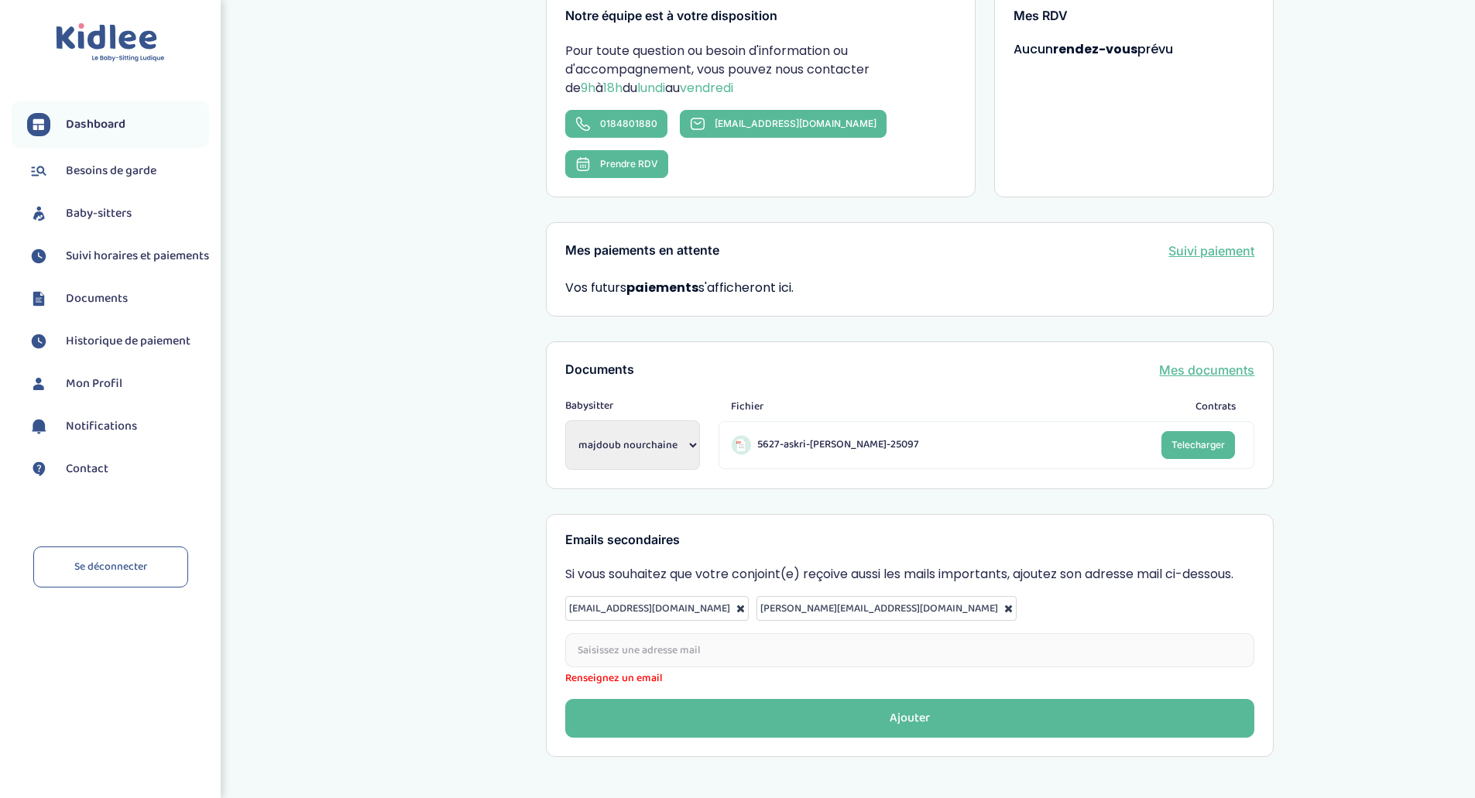
click at [1003, 633] on input "email" at bounding box center [909, 650] width 689 height 34
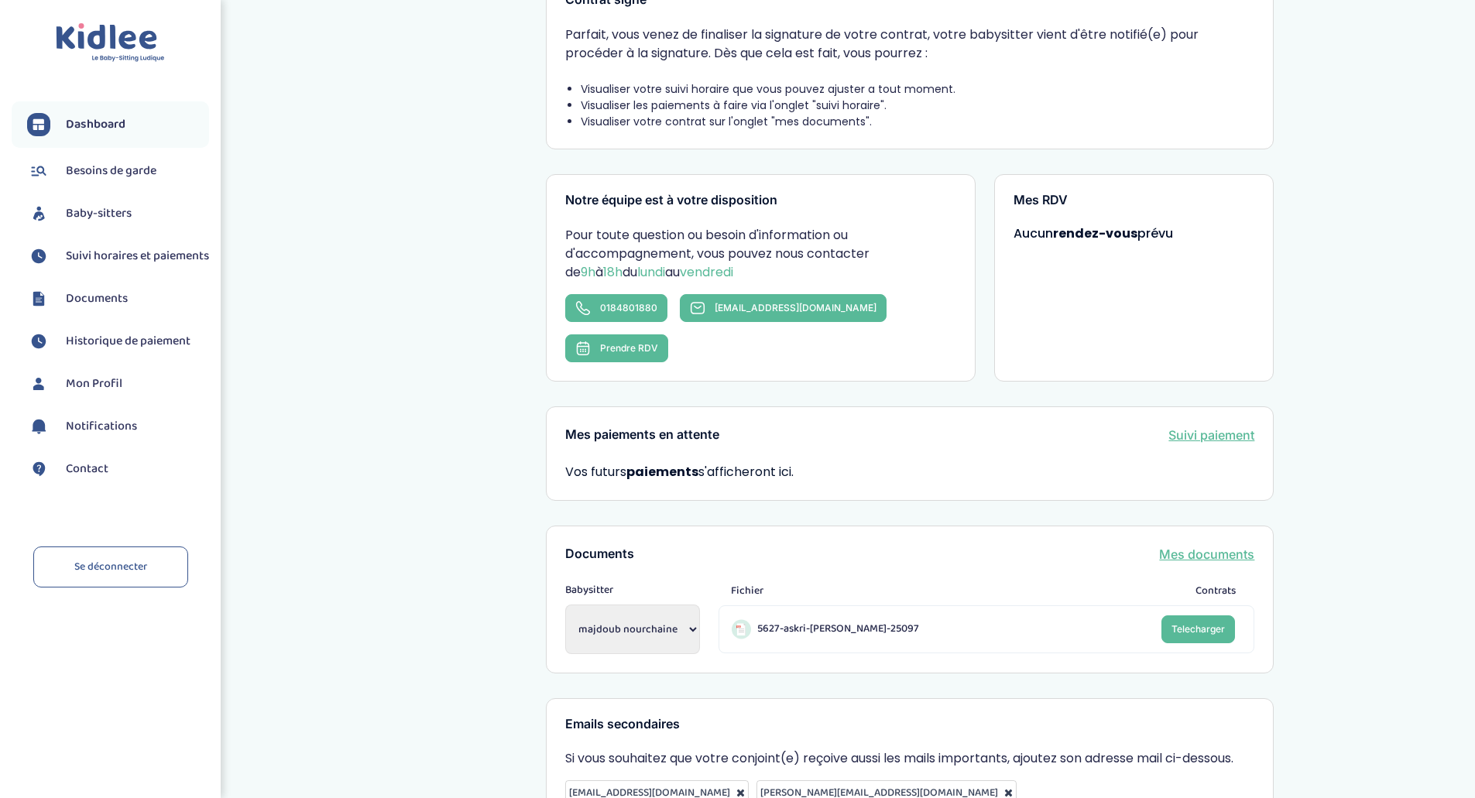
scroll to position [94, 0]
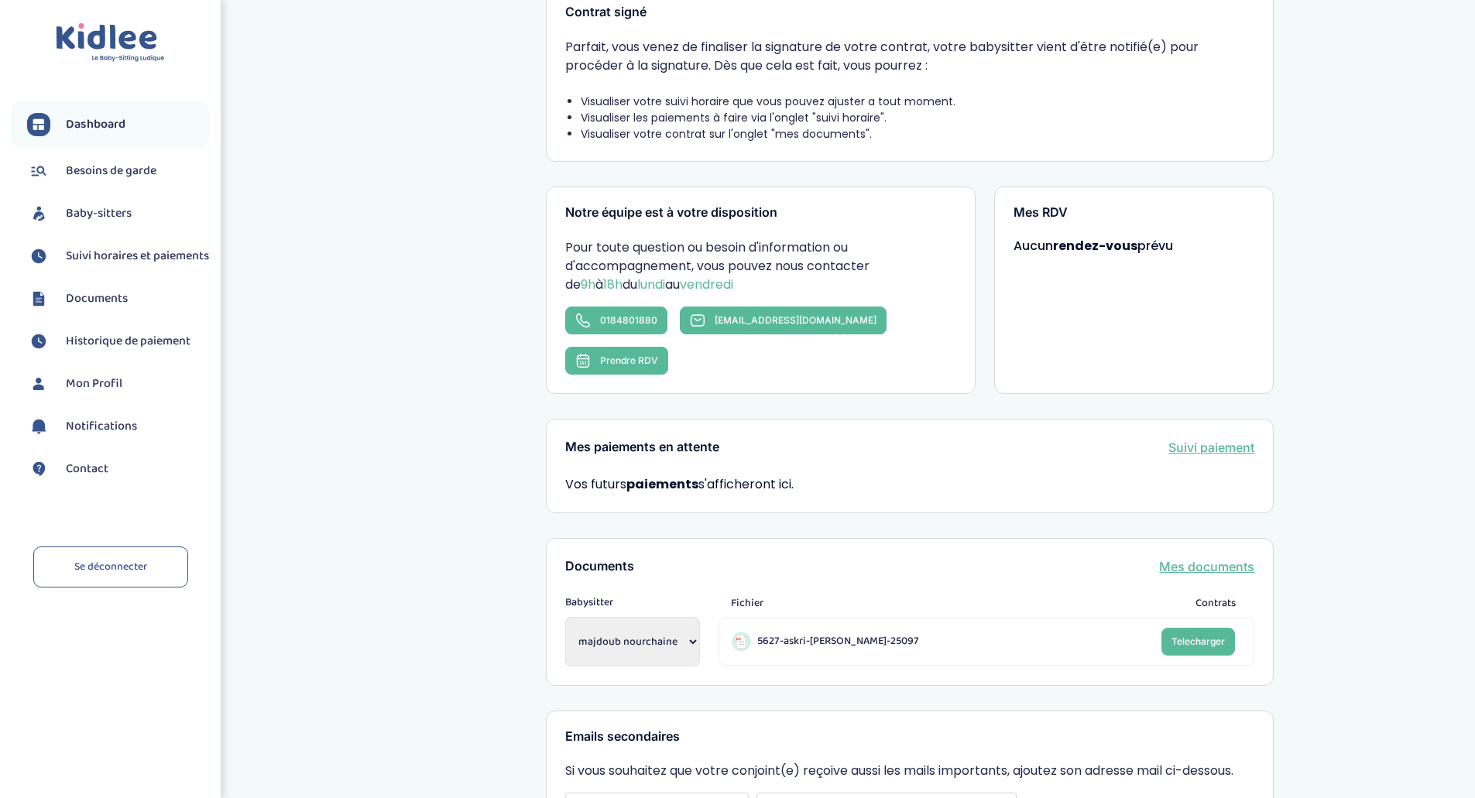
click at [652, 617] on select "majdoub nourchaine" at bounding box center [632, 642] width 135 height 50
click at [429, 595] on div "Mon dashboard Contrat signé Parfait, vous venez de finaliser la signature de vo…" at bounding box center [909, 448] width 1129 height 1036
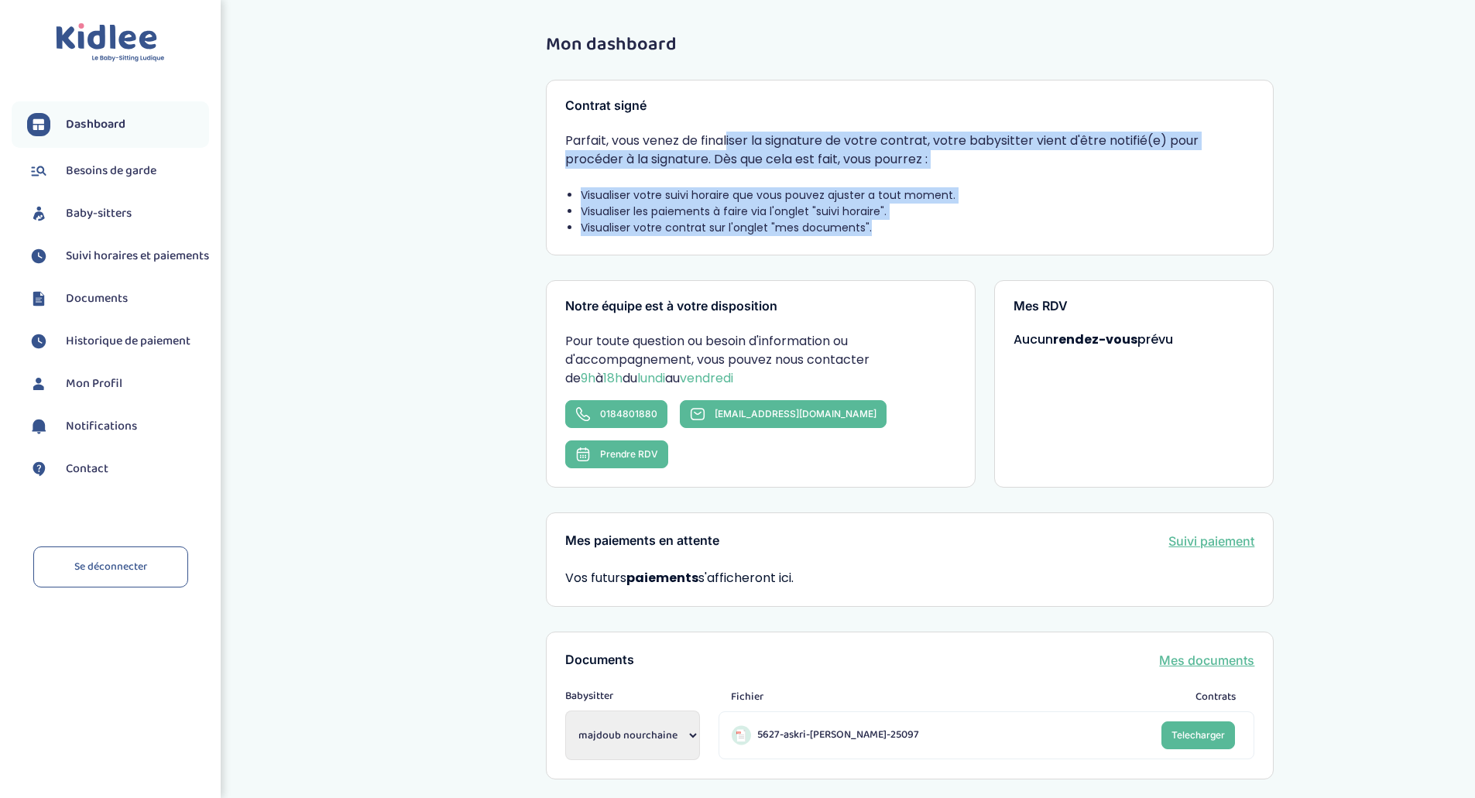
drag, startPoint x: 623, startPoint y: 142, endPoint x: 928, endPoint y: 229, distance: 317.1
click at [928, 229] on div "Parfait, vous venez de finaliser la signature de votre contrat, votre babysitte…" at bounding box center [909, 184] width 689 height 105
click at [1225, 532] on link "Suivi paiement" at bounding box center [1211, 541] width 86 height 19
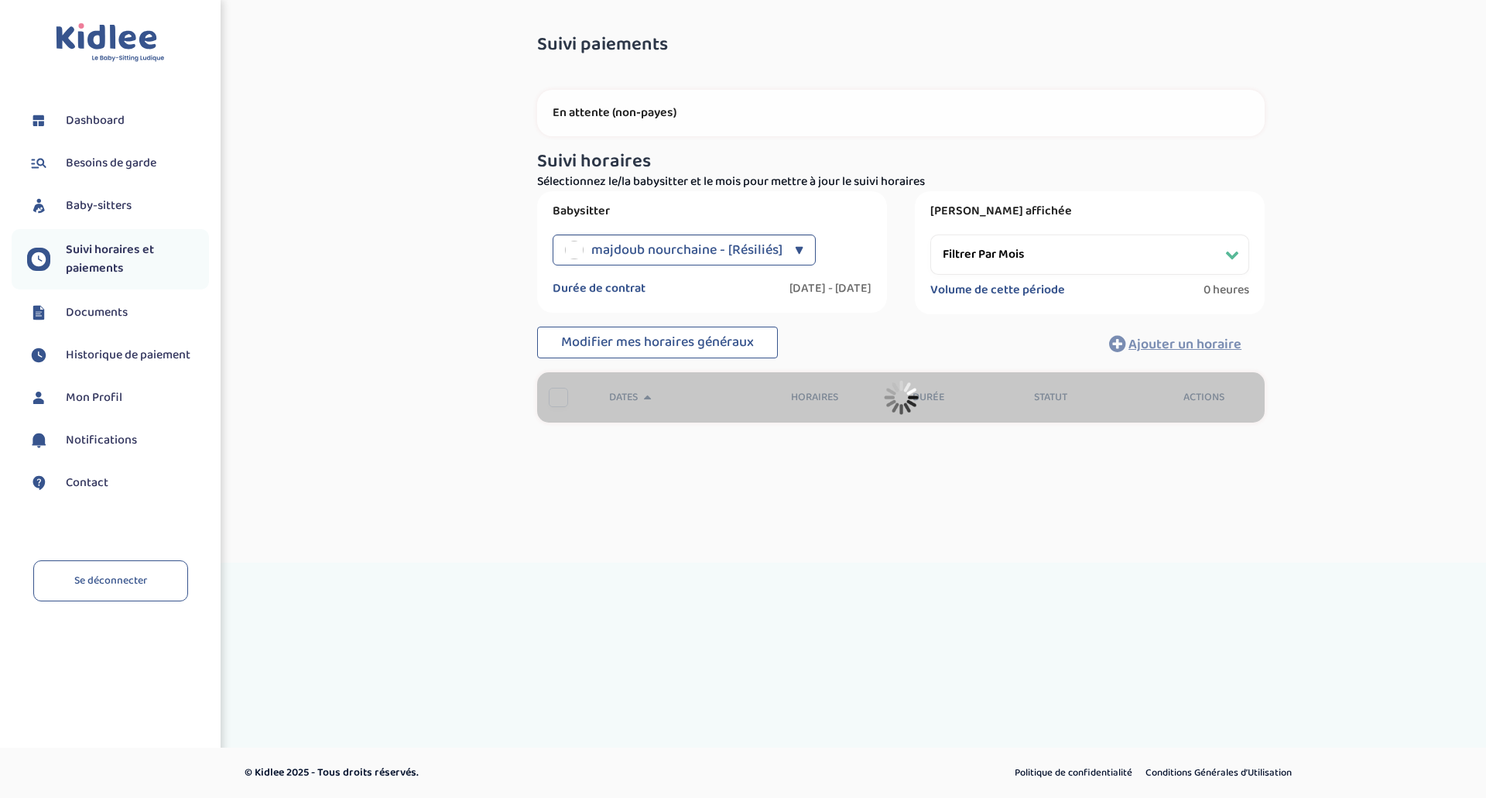
select select "[DATE]"
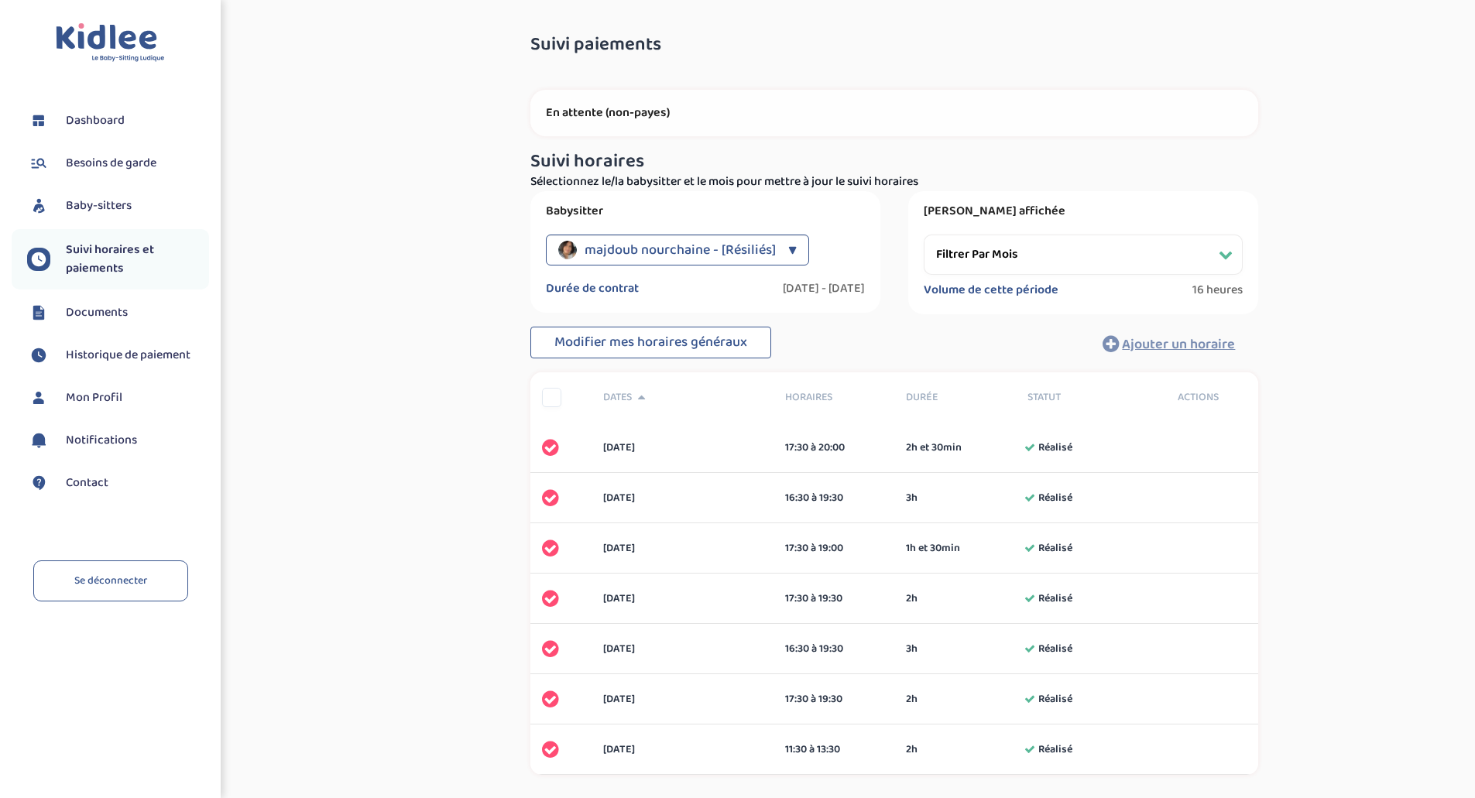
click at [93, 207] on span "Baby-sitters" at bounding box center [99, 206] width 66 height 19
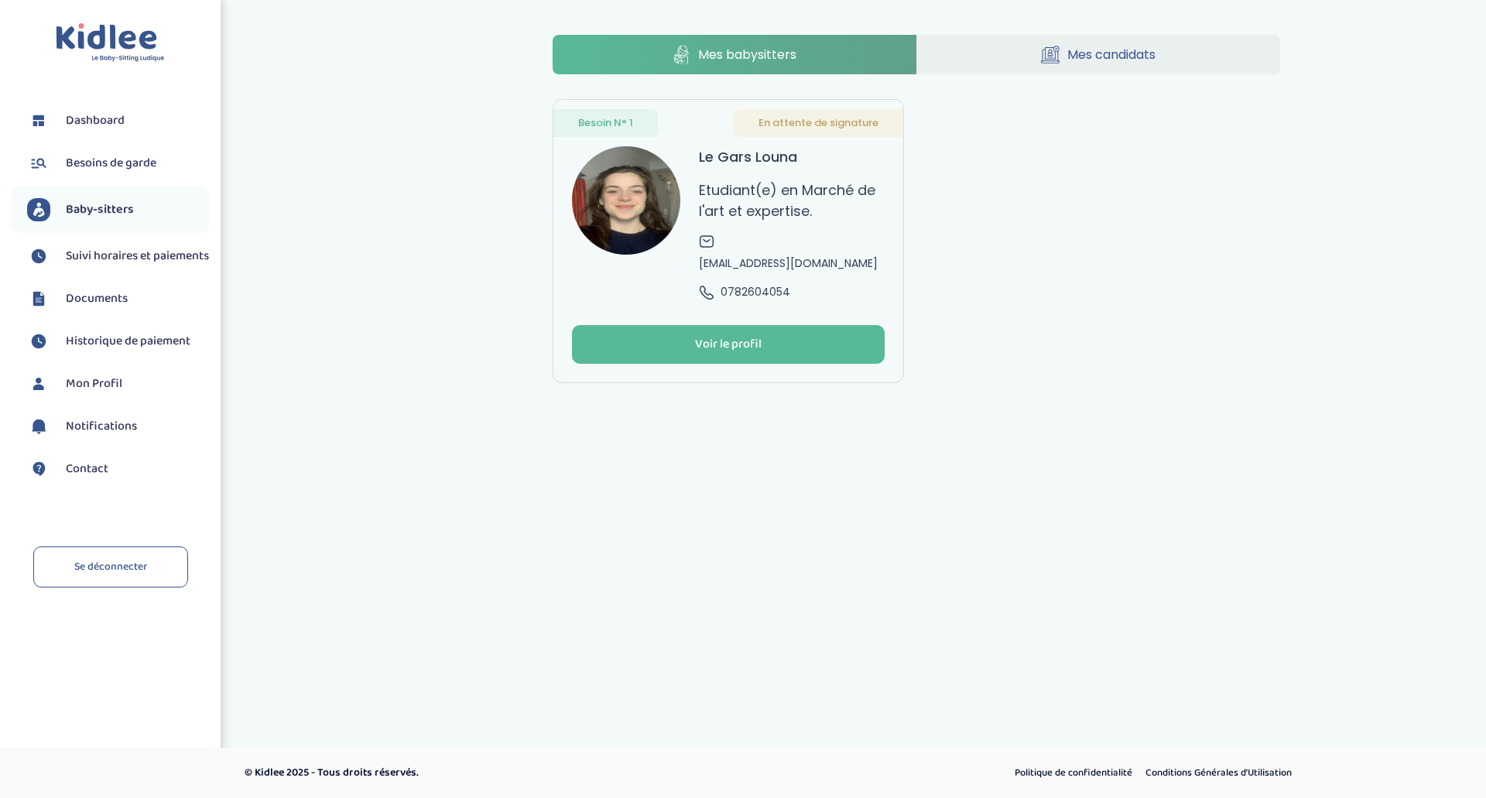
click at [132, 159] on span "Besoins de garde" at bounding box center [111, 163] width 91 height 19
